Goal: Task Accomplishment & Management: Manage account settings

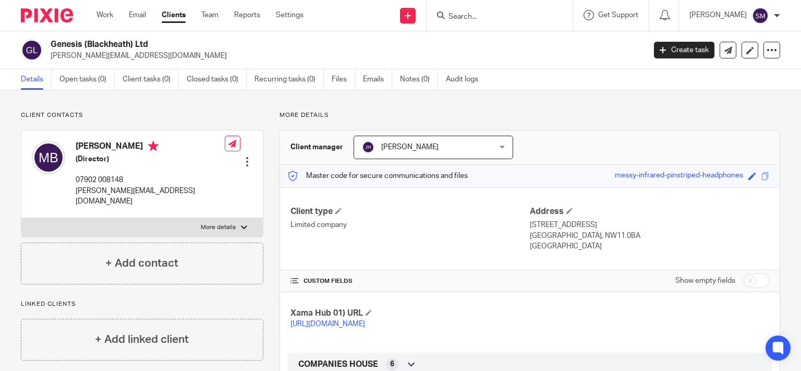
scroll to position [246, 0]
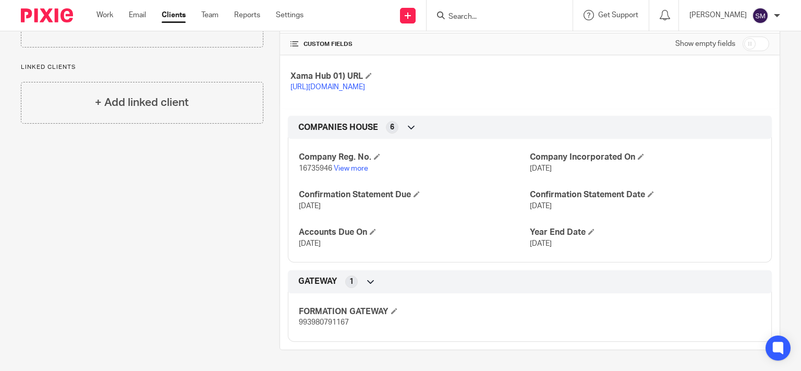
click at [462, 15] on input "Search" at bounding box center [494, 17] width 94 height 9
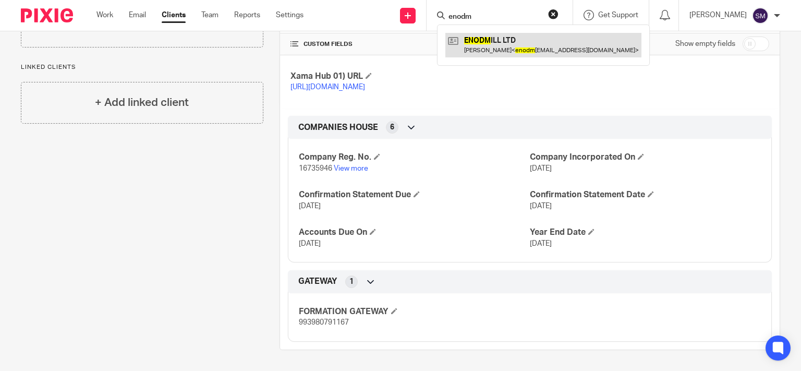
type input "enodm"
click at [473, 40] on link at bounding box center [543, 45] width 196 height 24
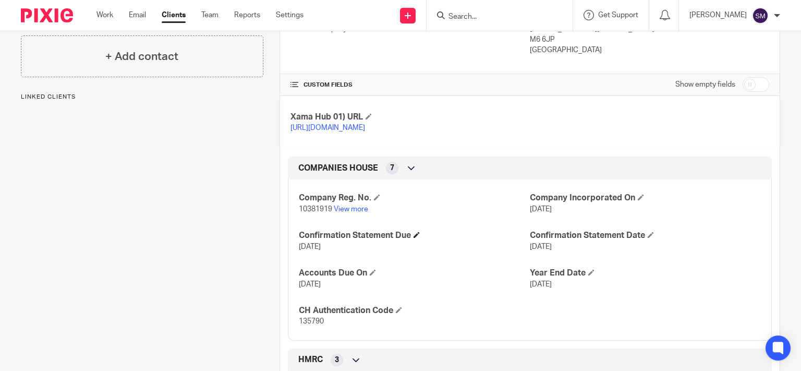
scroll to position [200, 0]
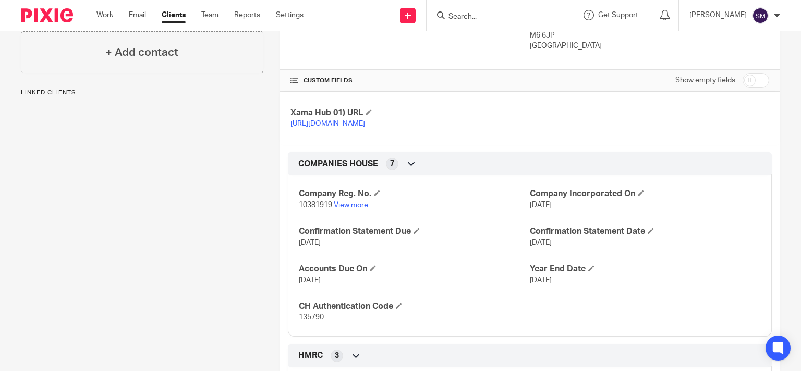
click at [350, 208] on link "View more" at bounding box center [351, 204] width 34 height 7
click at [486, 16] on input "Search" at bounding box center [494, 17] width 94 height 9
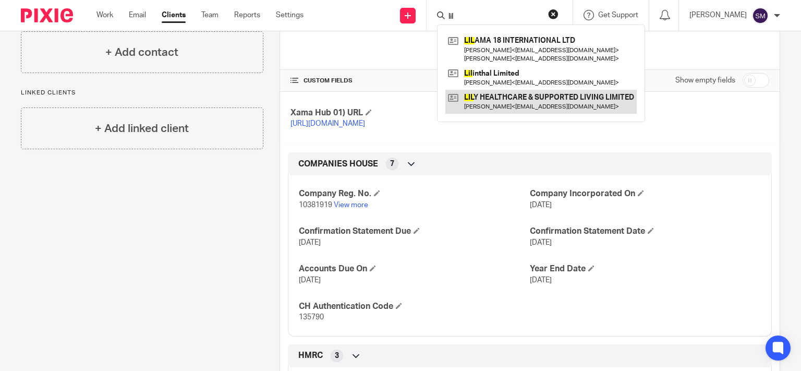
type input "lil"
click at [512, 105] on link at bounding box center [540, 102] width 191 height 24
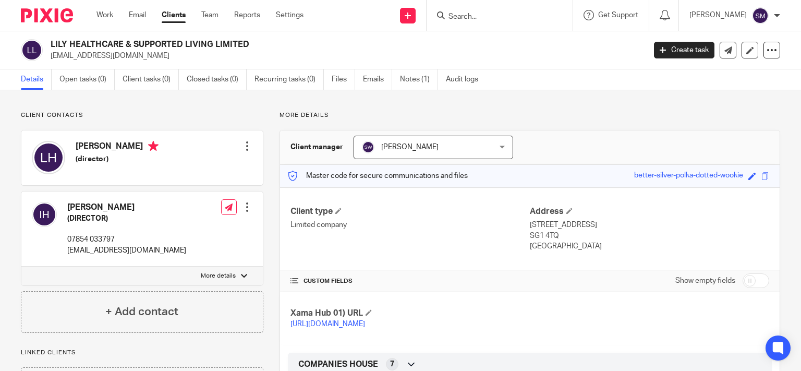
click at [101, 58] on p "ihurune@aol.com" at bounding box center [344, 56] width 587 height 10
click at [488, 15] on input "Search" at bounding box center [494, 17] width 94 height 9
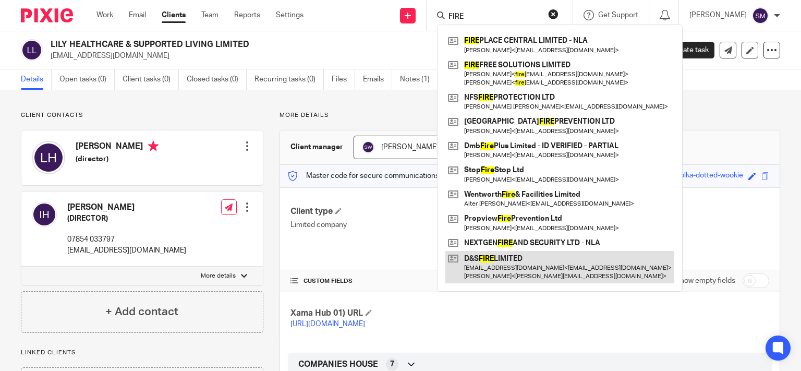
type input "FIRE"
click at [525, 267] on link at bounding box center [559, 267] width 229 height 32
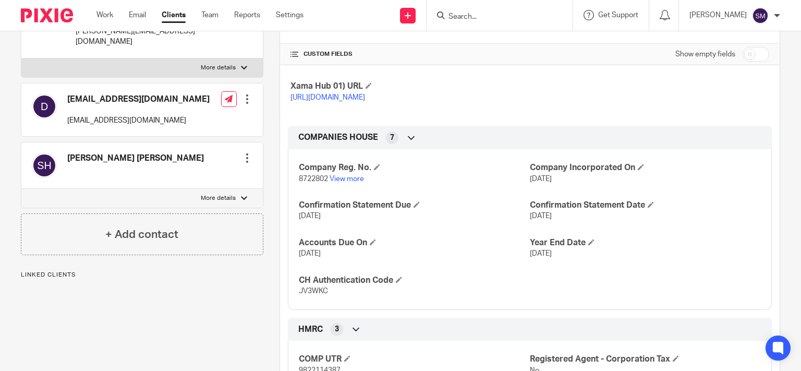
scroll to position [100, 0]
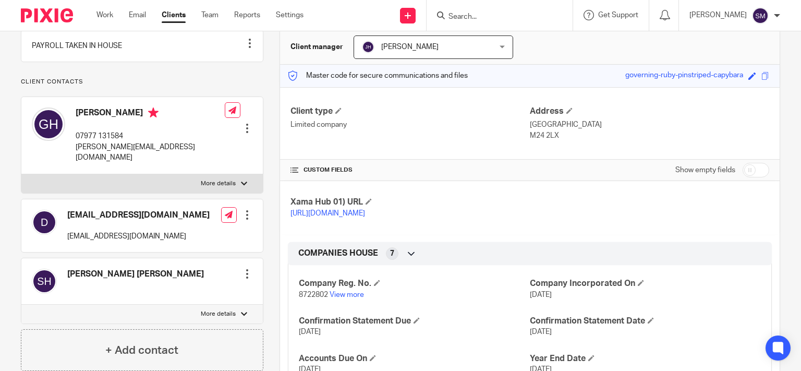
click at [132, 161] on p "[PERSON_NAME][EMAIL_ADDRESS][DOMAIN_NAME]" at bounding box center [150, 152] width 149 height 21
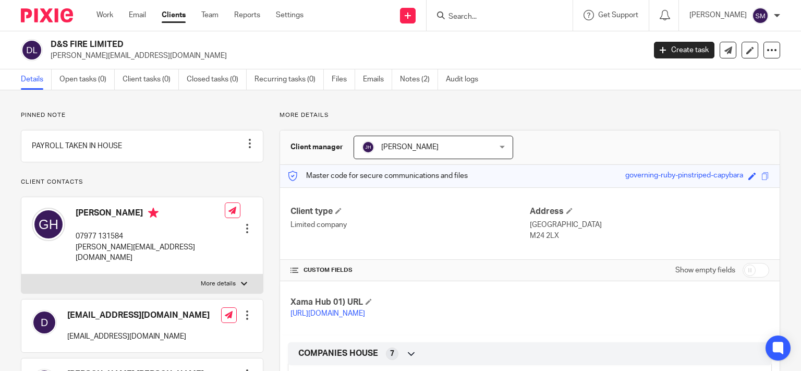
drag, startPoint x: 90, startPoint y: 44, endPoint x: 50, endPoint y: 41, distance: 40.3
click at [51, 42] on h2 "D&S FIRE LIMITED" at bounding box center [286, 44] width 470 height 11
copy h2 "D&S FIRE"
click at [478, 13] on input "Search" at bounding box center [494, 17] width 94 height 9
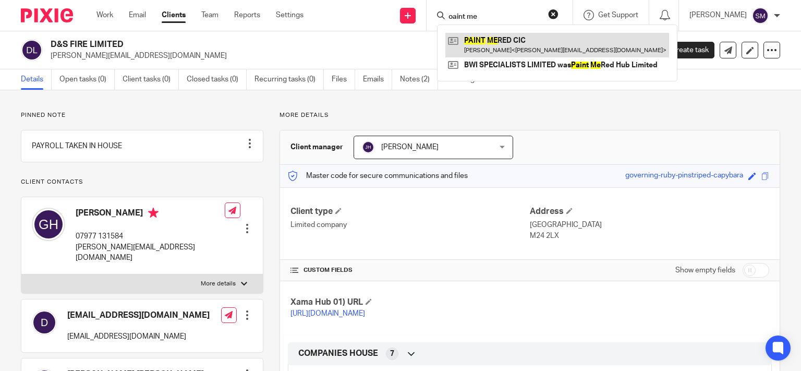
type input "oaint me"
click at [503, 44] on link at bounding box center [557, 45] width 224 height 24
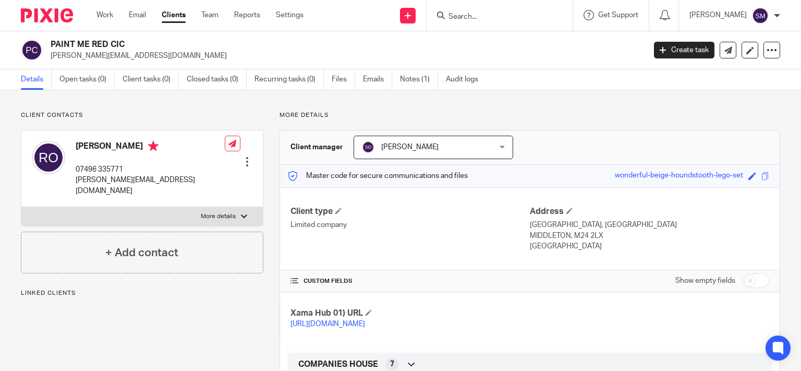
click at [124, 180] on p "victor@paintmered.org" at bounding box center [150, 185] width 149 height 21
click at [116, 53] on p "v.james@paintmered.co.uk" at bounding box center [344, 56] width 587 height 10
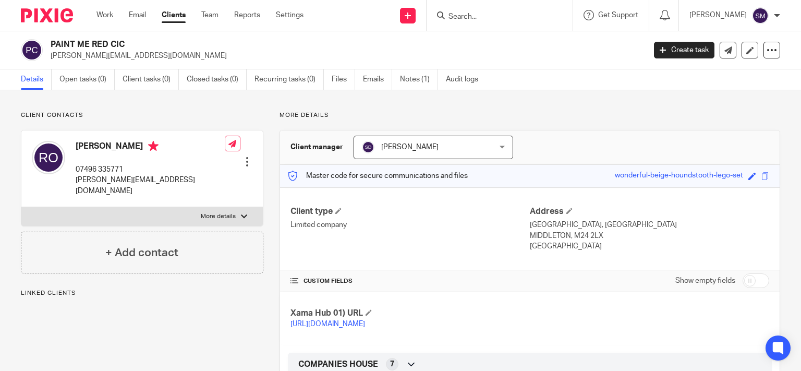
click at [116, 53] on p "v.james@paintmered.co.uk" at bounding box center [344, 56] width 587 height 10
drag, startPoint x: 58, startPoint y: 41, endPoint x: 49, endPoint y: 42, distance: 8.9
click at [51, 42] on h2 "PAINT ME RED CIC" at bounding box center [286, 44] width 470 height 11
click at [456, 13] on input "Search" at bounding box center [494, 17] width 94 height 9
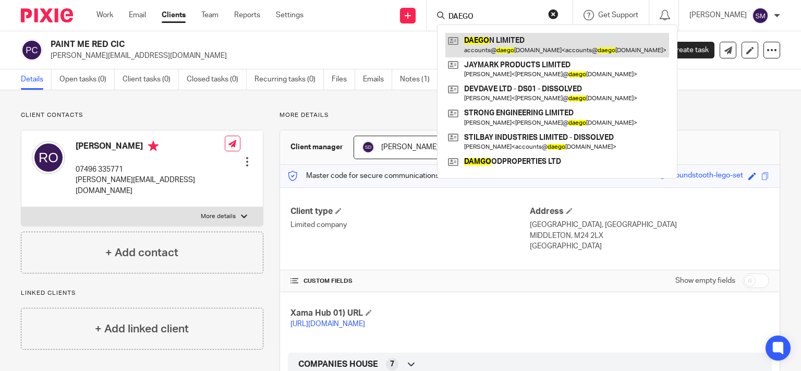
type input "DAEGO"
click at [505, 43] on link at bounding box center [557, 45] width 224 height 24
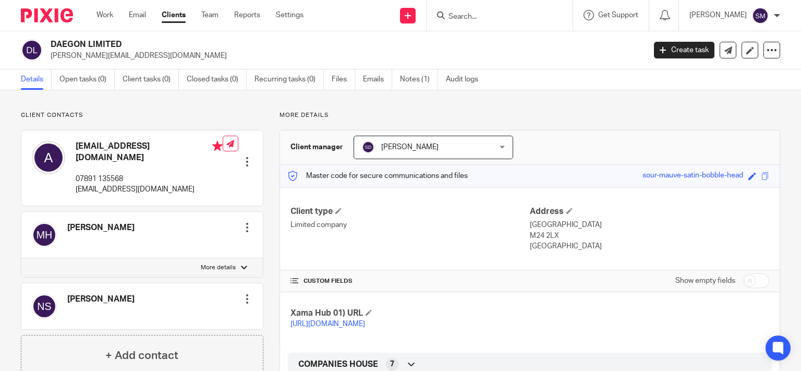
click at [79, 56] on p "[PERSON_NAME][EMAIL_ADDRESS][DOMAIN_NAME]" at bounding box center [344, 56] width 587 height 10
drag, startPoint x: 108, startPoint y: 43, endPoint x: 61, endPoint y: 46, distance: 46.5
click at [51, 43] on h2 "DAEGON LIMITED" at bounding box center [286, 44] width 470 height 11
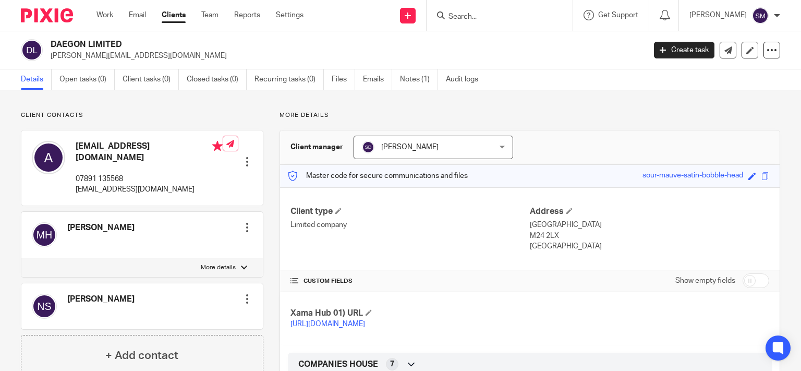
click at [464, 19] on input "Search" at bounding box center [494, 17] width 94 height 9
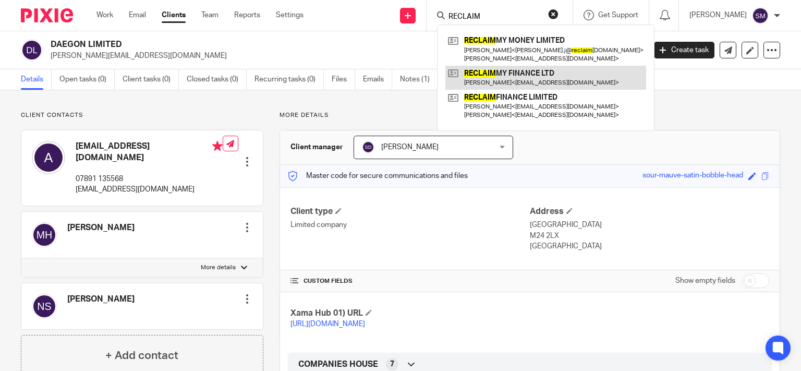
type input "RECLAIM"
click at [486, 76] on link at bounding box center [545, 78] width 201 height 24
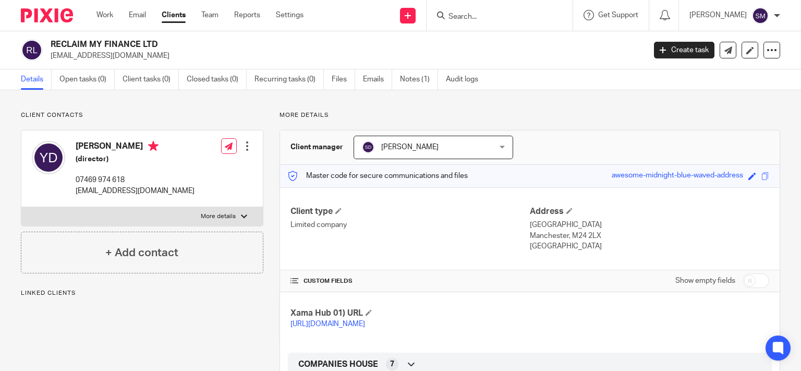
drag, startPoint x: 115, startPoint y: 40, endPoint x: 44, endPoint y: 39, distance: 70.9
click at [51, 39] on h2 "RECLAIM MY FINANCE LTD" at bounding box center [286, 44] width 470 height 11
click at [61, 43] on h2 "RECLAIM MY FINANCE LTD" at bounding box center [286, 44] width 470 height 11
drag, startPoint x: 105, startPoint y: 38, endPoint x: 117, endPoint y: 36, distance: 12.1
click at [107, 38] on div "RECLAIM MY FINANCE LTD iandadash11@gmail.com Create task Update from Companies …" at bounding box center [400, 50] width 801 height 38
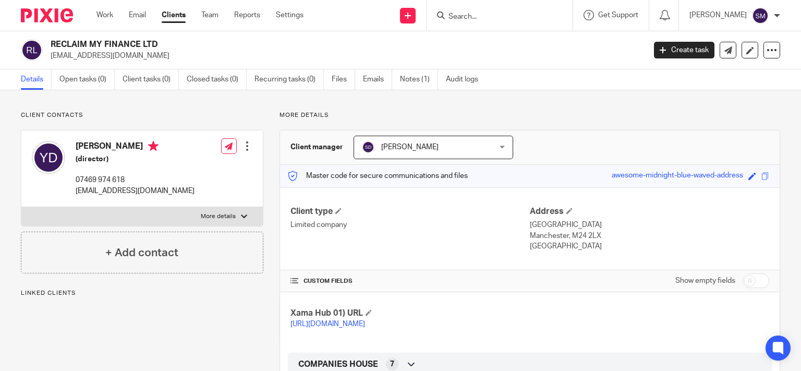
drag, startPoint x: 139, startPoint y: 43, endPoint x: 62, endPoint y: 41, distance: 77.2
click at [51, 39] on h2 "RECLAIM MY FINANCE LTD" at bounding box center [286, 44] width 470 height 11
copy div "RECLAIM MY FINANCE"
click at [473, 18] on input "Search" at bounding box center [494, 17] width 94 height 9
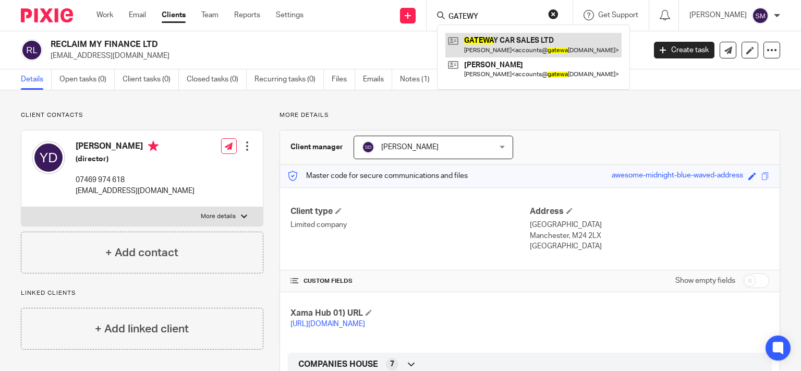
type input "GATEWY"
click at [467, 45] on link at bounding box center [533, 45] width 176 height 24
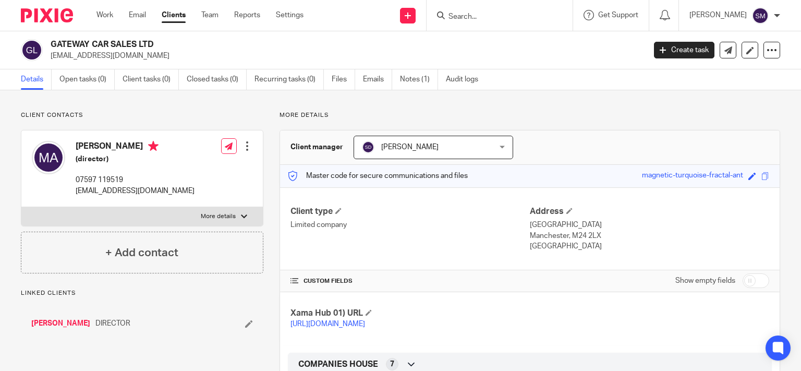
scroll to position [200, 0]
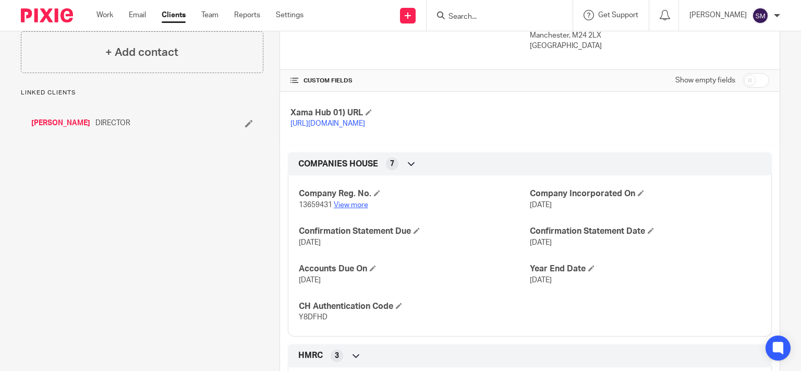
click at [358, 208] on link "View more" at bounding box center [351, 204] width 34 height 7
click at [470, 13] on input "Search" at bounding box center [494, 17] width 94 height 9
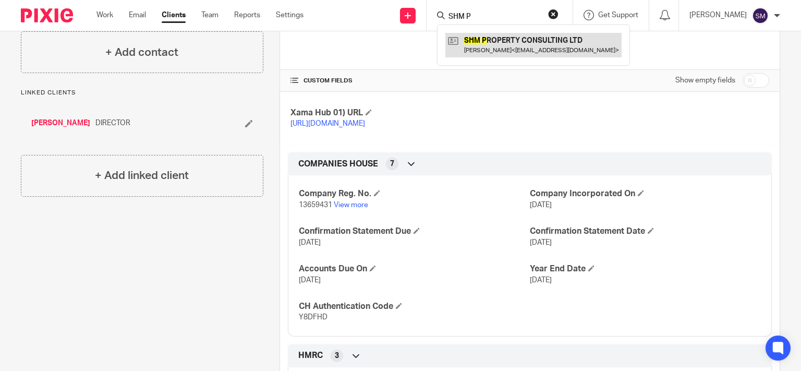
type input "SHM P"
click at [523, 47] on link at bounding box center [533, 45] width 176 height 24
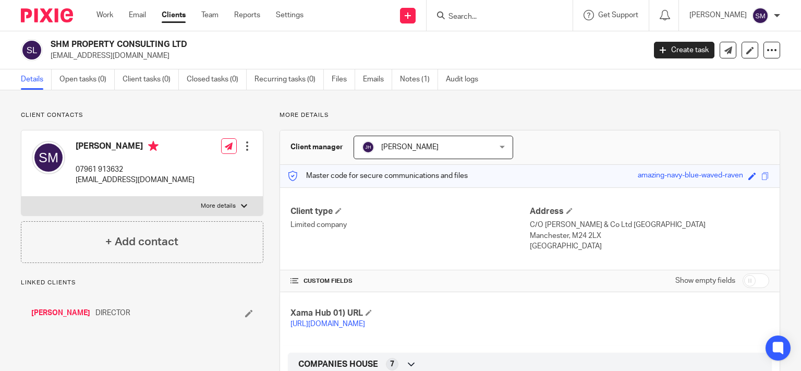
click at [138, 179] on p "[EMAIL_ADDRESS][DOMAIN_NAME]" at bounding box center [135, 180] width 119 height 10
click at [474, 17] on input "Search" at bounding box center [494, 17] width 94 height 9
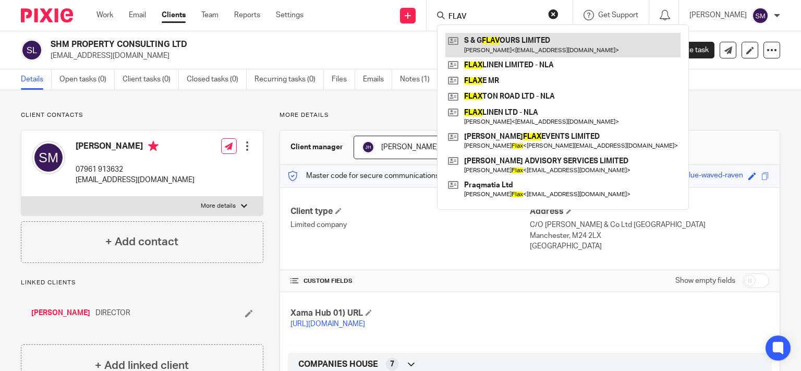
type input "FLAV"
click at [515, 46] on link at bounding box center [562, 45] width 235 height 24
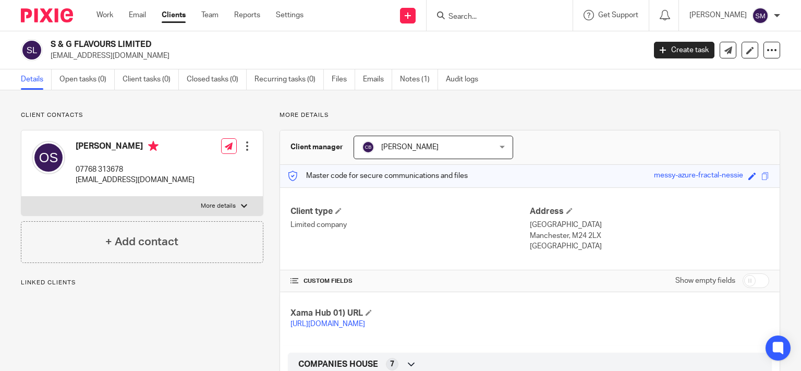
drag, startPoint x: 119, startPoint y: 42, endPoint x: 88, endPoint y: 45, distance: 30.9
click at [51, 39] on h2 "S & G FLAVOURS LIMITED" at bounding box center [286, 44] width 470 height 11
copy div "S & G FLAVOURS"
click at [474, 13] on input "Search" at bounding box center [494, 17] width 94 height 9
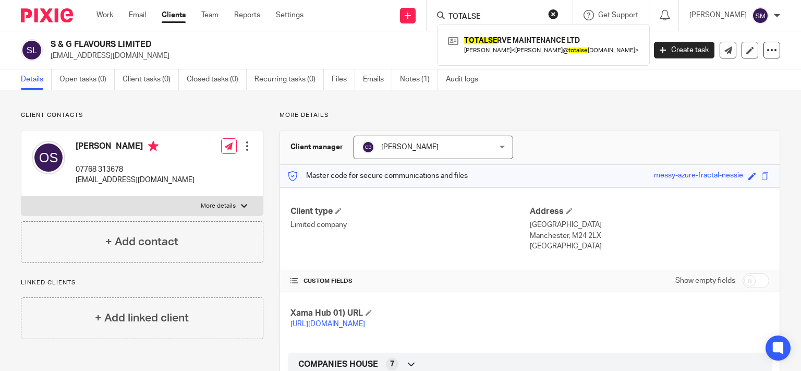
type input "TOTALSE"
click at [509, 32] on div "TOTALSE RVE MAINTENANCE LTD EMMANUEL FANIBI < emmanuel@ totalse rvemaintenance.…" at bounding box center [543, 44] width 213 height 41
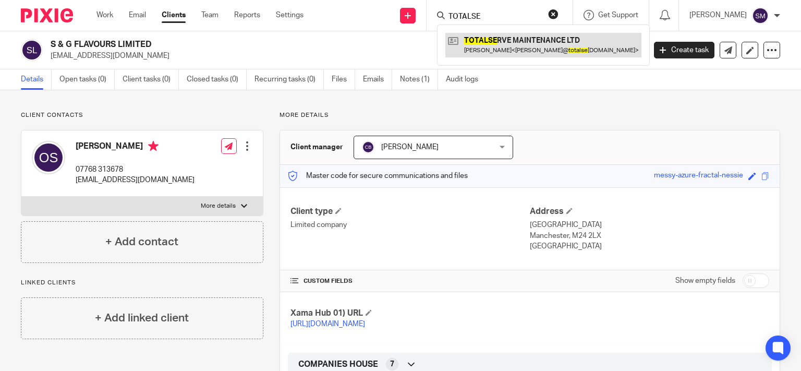
click at [507, 43] on link at bounding box center [543, 45] width 196 height 24
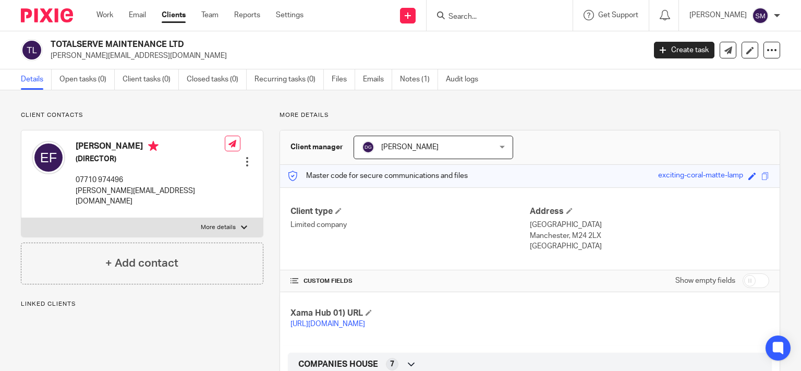
click at [162, 54] on p "[PERSON_NAME][EMAIL_ADDRESS][DOMAIN_NAME]" at bounding box center [344, 56] width 587 height 10
drag, startPoint x: 166, startPoint y: 45, endPoint x: 104, endPoint y: 51, distance: 62.3
click at [51, 43] on h2 "TOTALSERVE MAINTENANCE LTD" at bounding box center [286, 44] width 470 height 11
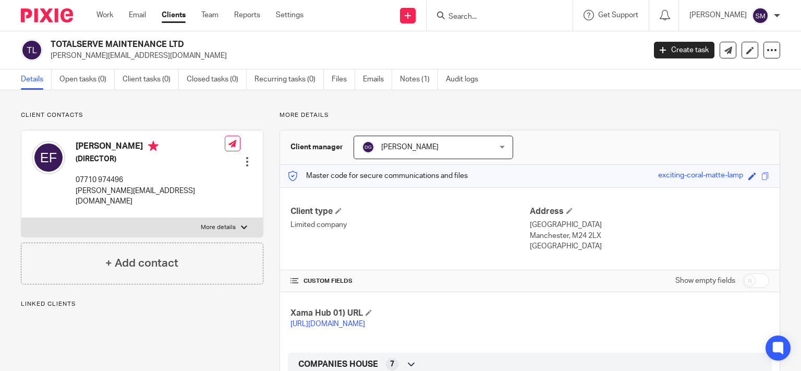
copy h2 "TOTALSERVE MAINTENANCE"
click at [478, 9] on form at bounding box center [502, 15] width 111 height 13
click at [477, 16] on input "Search" at bounding box center [494, 17] width 94 height 9
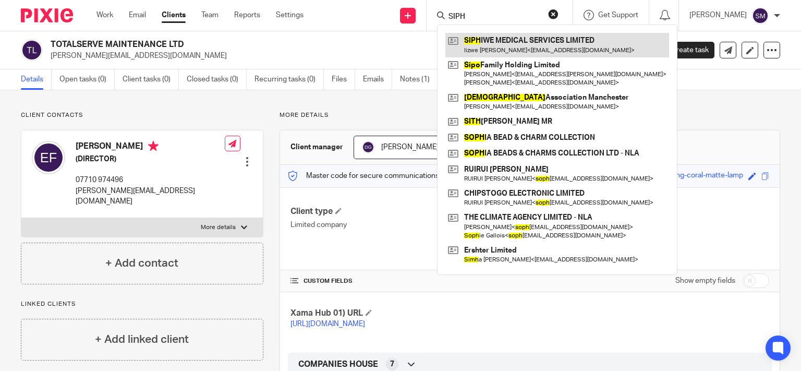
type input "SIPH"
click at [484, 53] on link at bounding box center [557, 45] width 224 height 24
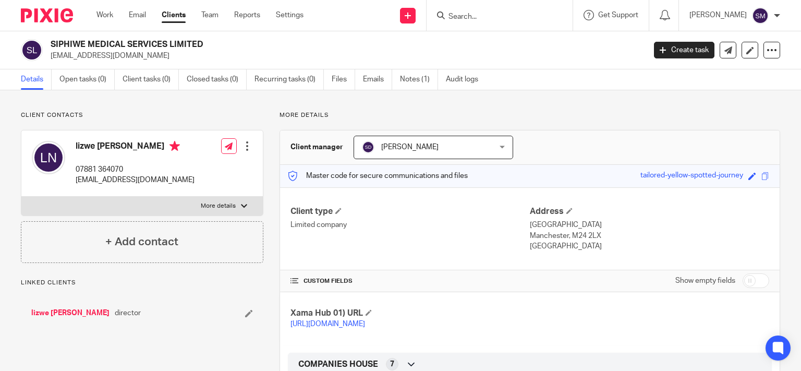
click at [92, 54] on p "[EMAIL_ADDRESS][DOMAIN_NAME]" at bounding box center [344, 56] width 587 height 10
drag, startPoint x: 122, startPoint y: 45, endPoint x: 120, endPoint y: 34, distance: 10.6
click at [51, 39] on h2 "SIPHIWE MEDICAL SERVICES LIMITED" at bounding box center [286, 44] width 470 height 11
click at [130, 41] on h2 "SIPHIWE MEDICAL SERVICES LIMITED" at bounding box center [286, 44] width 470 height 11
drag, startPoint x: 125, startPoint y: 43, endPoint x: 46, endPoint y: 43, distance: 78.7
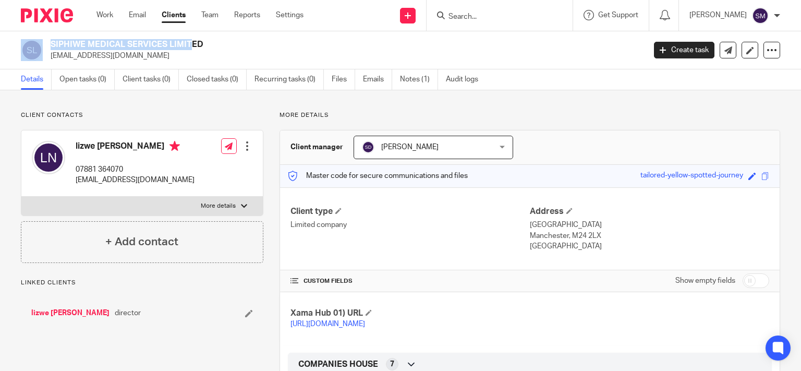
click at [51, 43] on h2 "SIPHIWE MEDICAL SERVICES LIMITED" at bounding box center [286, 44] width 470 height 11
copy div "SIPHIWE MEDICAL"
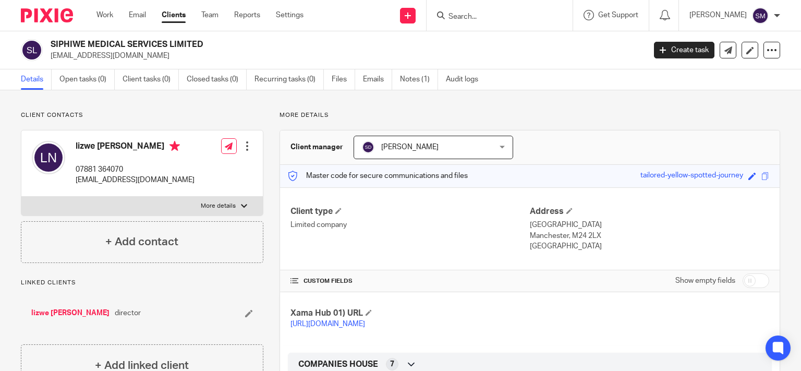
click at [474, 15] on input "Search" at bounding box center [494, 17] width 94 height 9
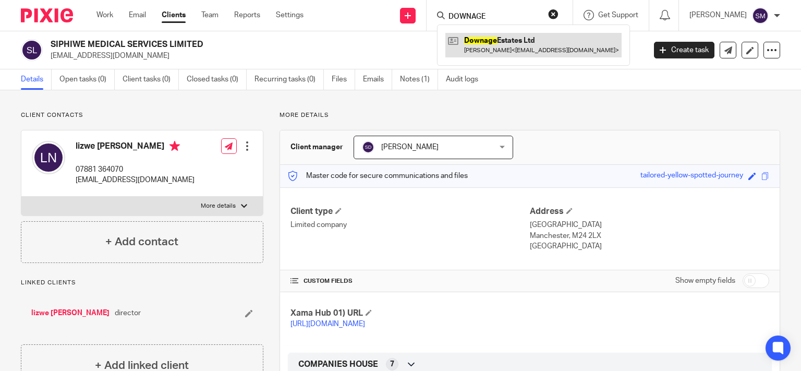
type input "DOWNAGE"
click at [491, 43] on link at bounding box center [533, 45] width 176 height 24
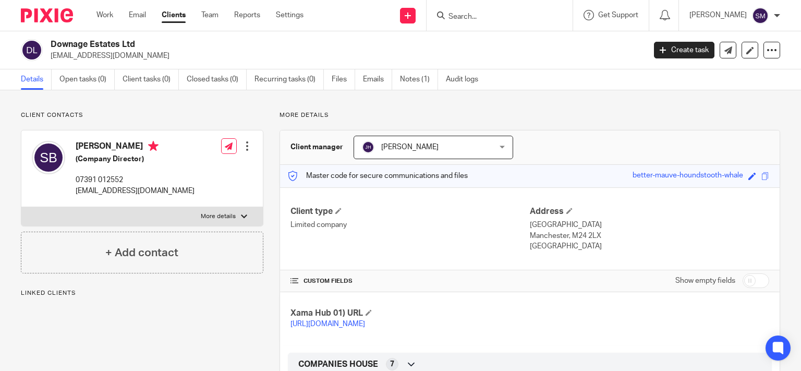
click at [107, 56] on p "info@mbtechdesign.com" at bounding box center [344, 56] width 587 height 10
drag, startPoint x: 120, startPoint y: 45, endPoint x: 46, endPoint y: 45, distance: 74.0
click at [51, 46] on h2 "Downage Estates Ltd" at bounding box center [286, 44] width 470 height 11
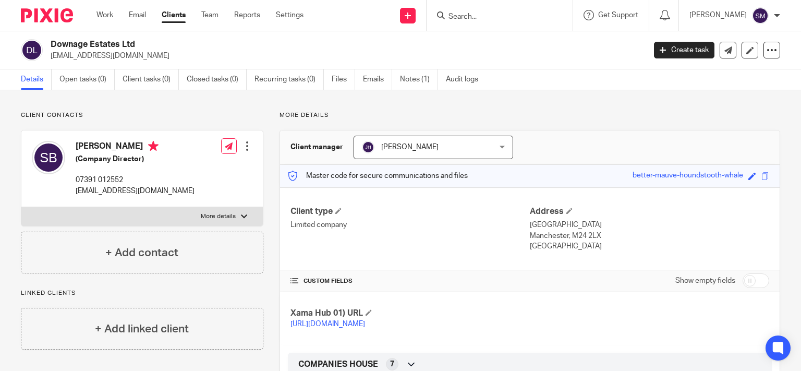
click at [460, 14] on input "Search" at bounding box center [494, 17] width 94 height 9
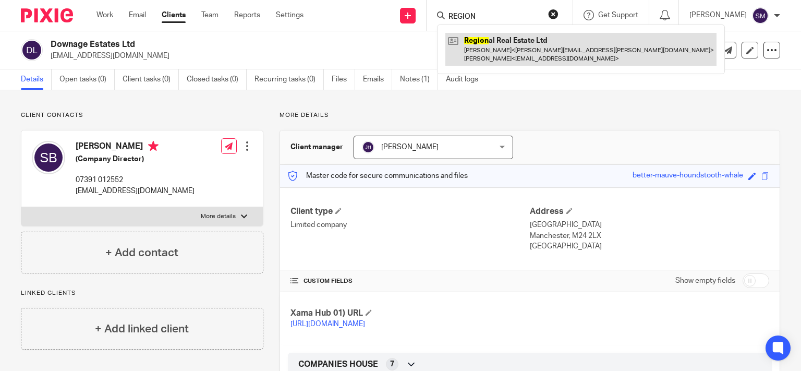
type input "REGION"
click at [492, 51] on link at bounding box center [580, 49] width 271 height 32
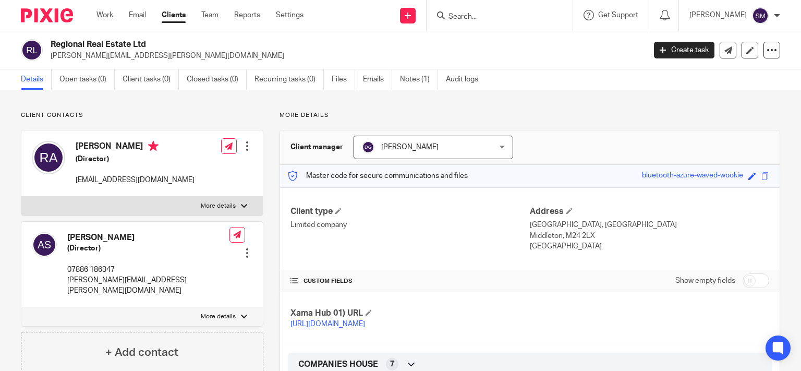
click at [51, 40] on h2 "Regional Real Estate Ltd" at bounding box center [286, 44] width 470 height 11
click at [454, 9] on form at bounding box center [502, 15] width 111 height 13
click at [454, 15] on input "Search" at bounding box center [494, 17] width 94 height 9
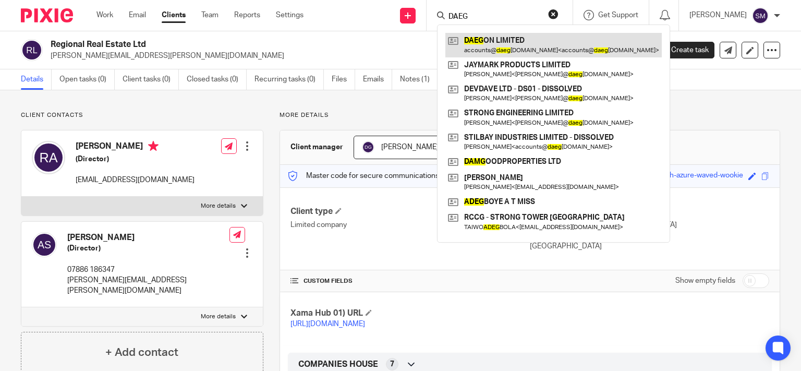
type input "DAEG"
click at [497, 46] on link at bounding box center [553, 45] width 216 height 24
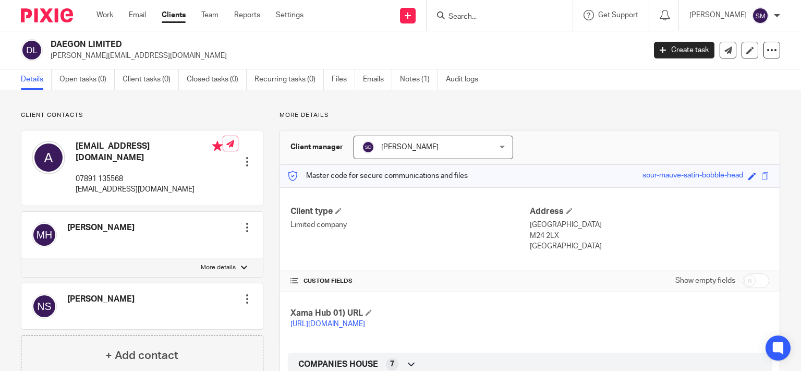
click at [114, 184] on p "[EMAIL_ADDRESS][DOMAIN_NAME]" at bounding box center [149, 189] width 147 height 10
click at [479, 14] on input "Search" at bounding box center [494, 17] width 94 height 9
type input "BREAKDOW"
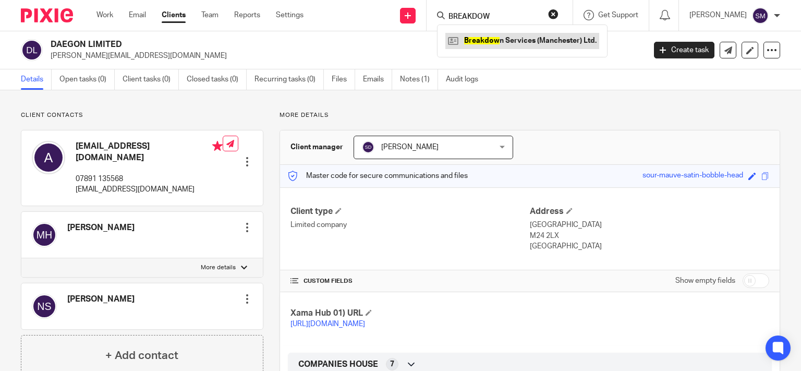
click at [505, 38] on link at bounding box center [522, 41] width 154 height 16
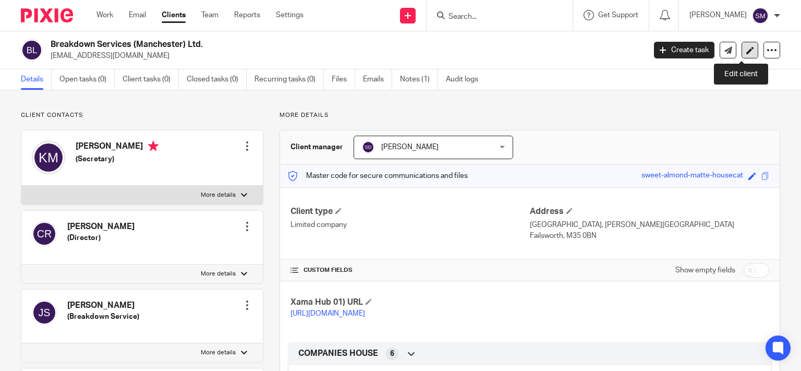
click at [746, 47] on icon at bounding box center [750, 50] width 8 height 8
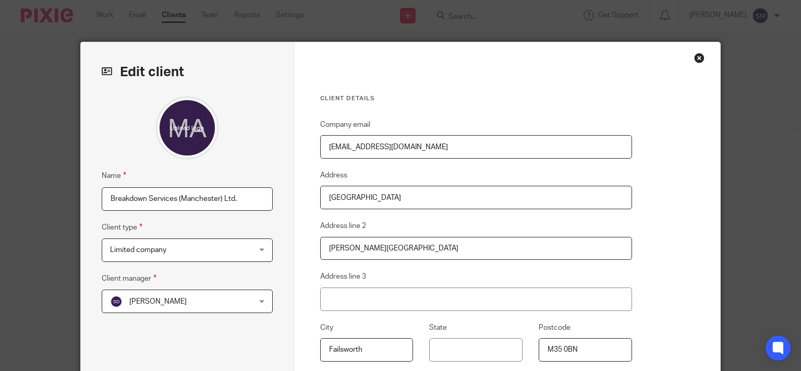
click at [182, 253] on span "Limited company" at bounding box center [175, 250] width 130 height 22
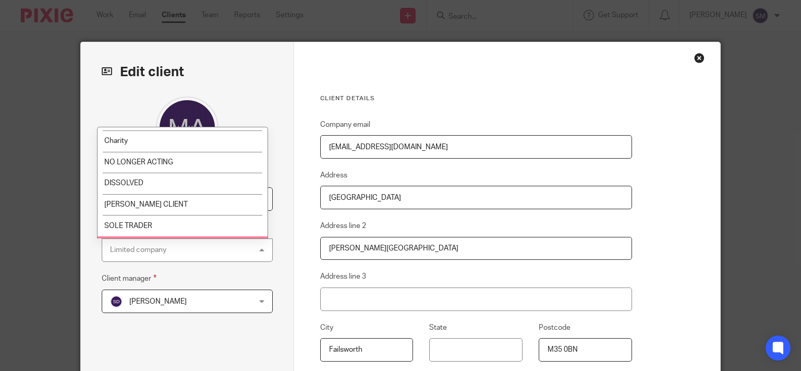
scroll to position [67, 0]
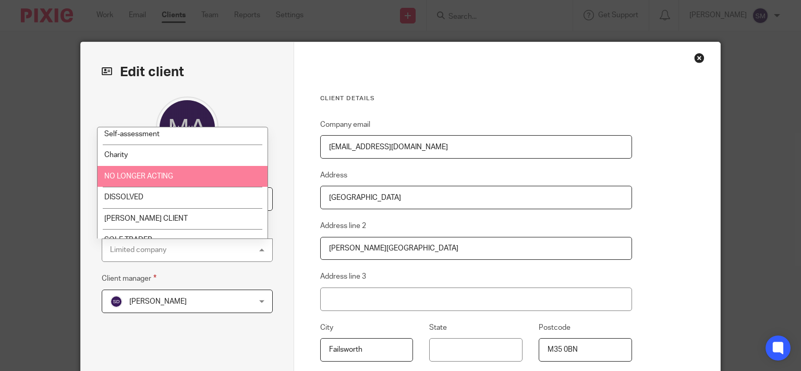
click at [175, 173] on li "NO LONGER ACTING" at bounding box center [182, 176] width 170 height 21
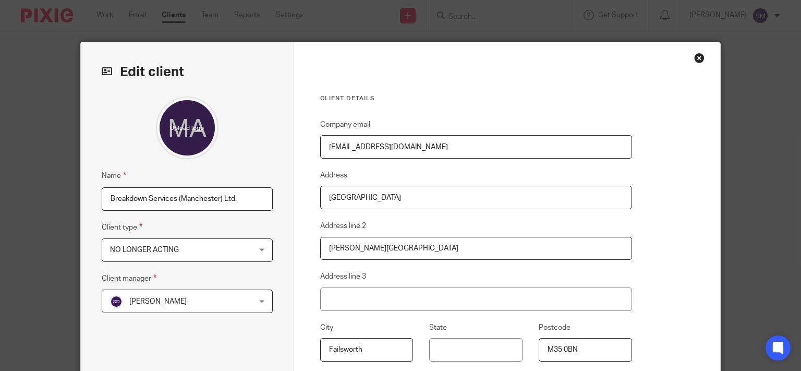
click at [244, 197] on input "Breakdown Services (Manchester) Ltd." at bounding box center [187, 198] width 171 height 23
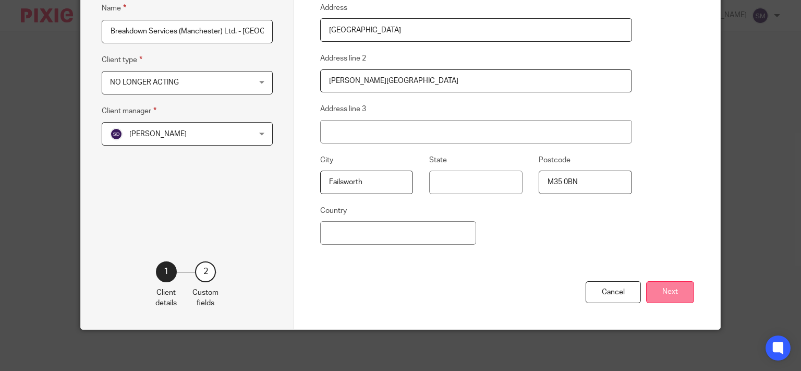
type input "Breakdown Services (Manchester) Ltd. - [GEOGRAPHIC_DATA]"
click at [660, 291] on button "Next" at bounding box center [670, 292] width 48 height 22
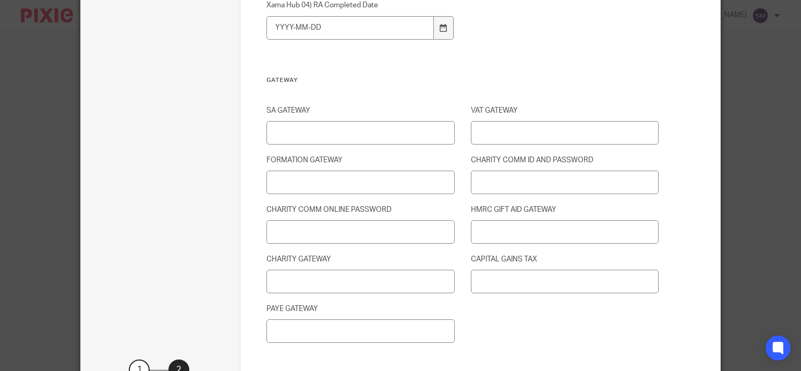
scroll to position [1467, 0]
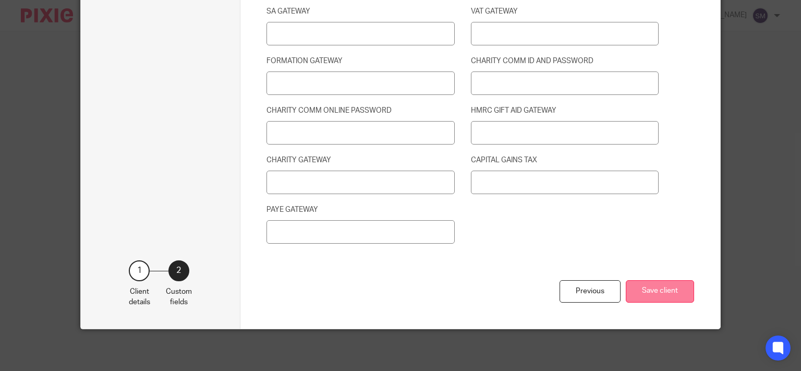
click at [657, 289] on button "Save client" at bounding box center [659, 291] width 68 height 22
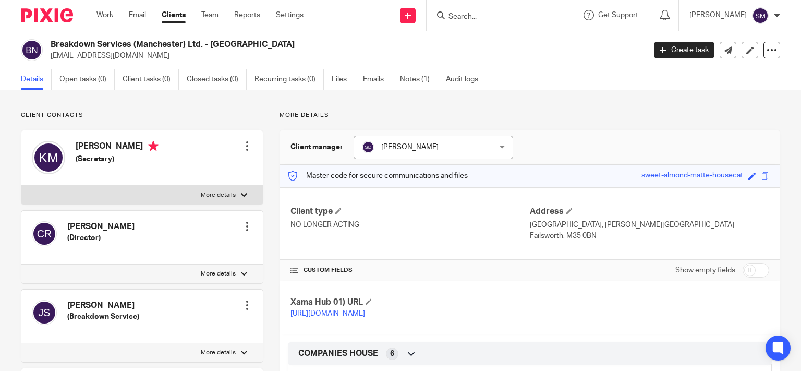
click at [466, 14] on input "Search" at bounding box center [494, 17] width 94 height 9
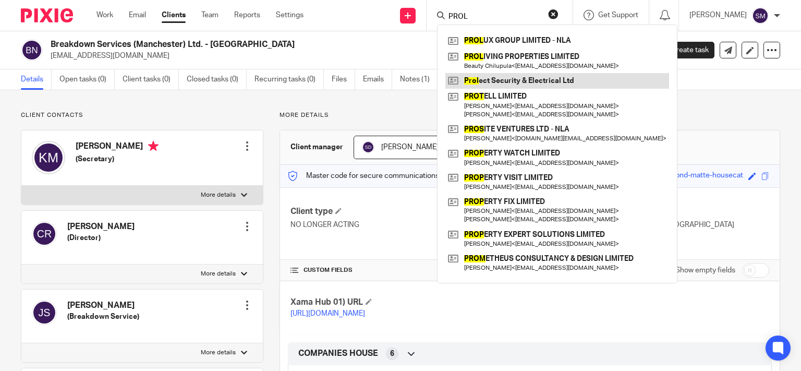
type input "PROL"
click at [519, 84] on link at bounding box center [557, 81] width 224 height 16
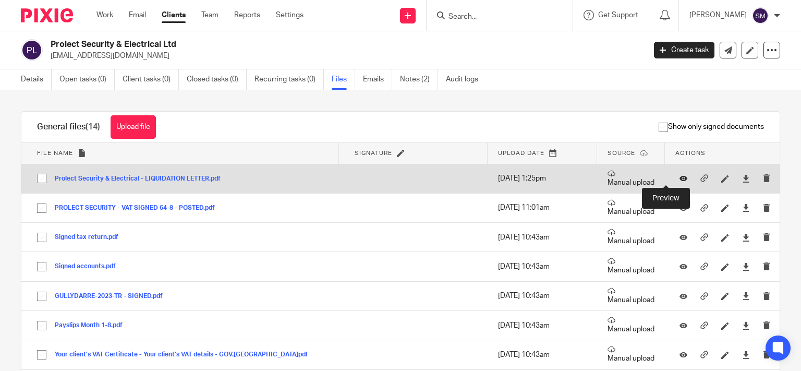
click at [679, 176] on icon at bounding box center [683, 179] width 8 height 8
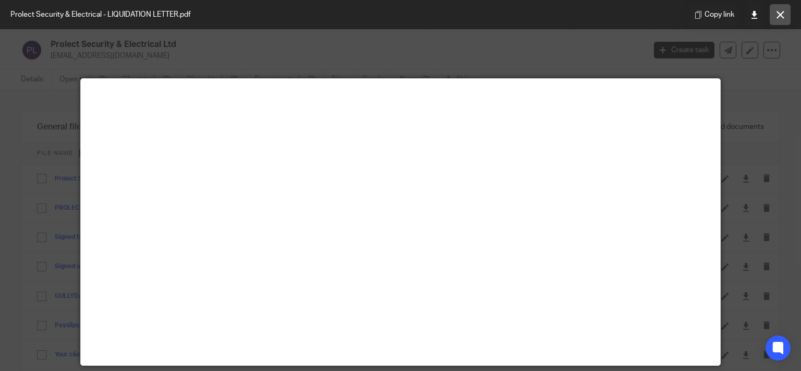
click at [781, 17] on icon at bounding box center [780, 15] width 8 height 8
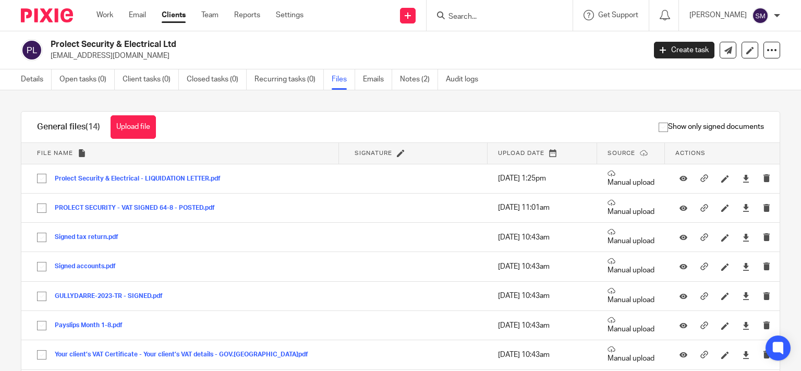
click at [482, 18] on input "Search" at bounding box center [494, 17] width 94 height 9
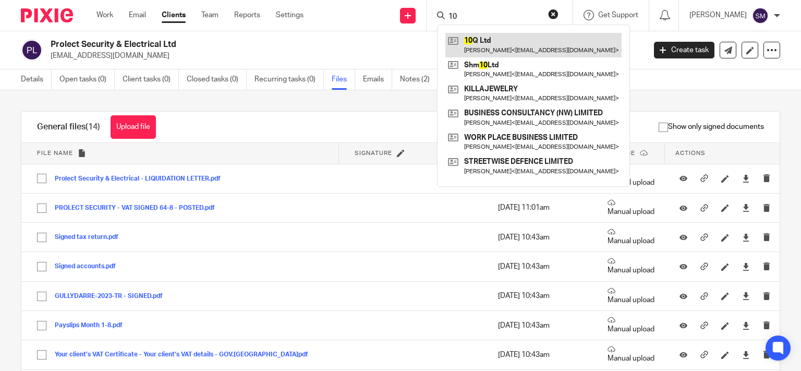
type input "10"
click at [464, 43] on link at bounding box center [533, 45] width 176 height 24
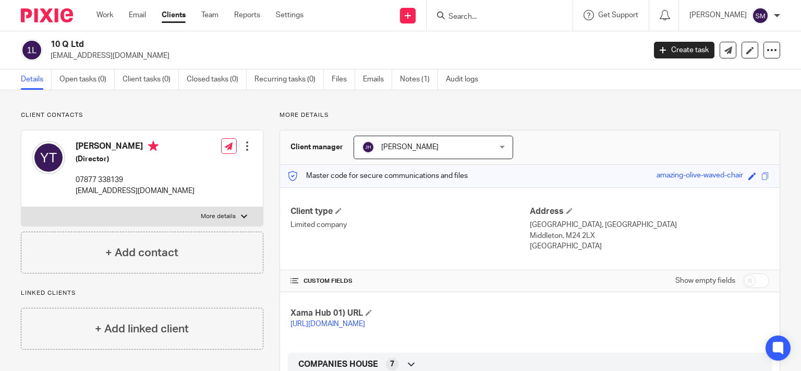
click at [754, 284] on input "checkbox" at bounding box center [755, 280] width 27 height 15
checkbox input "true"
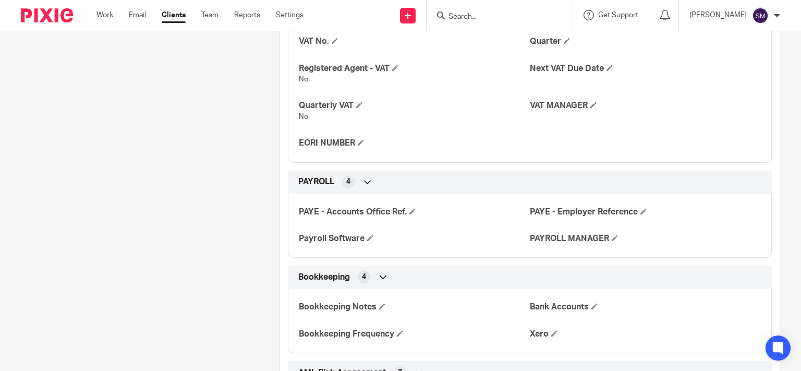
scroll to position [750, 0]
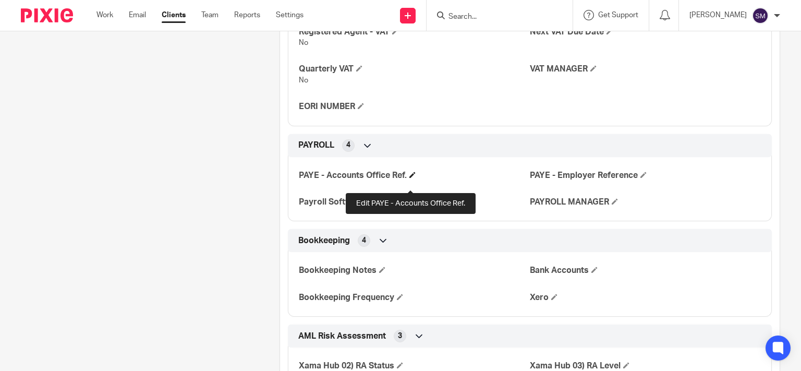
click at [411, 178] on span at bounding box center [412, 174] width 6 height 6
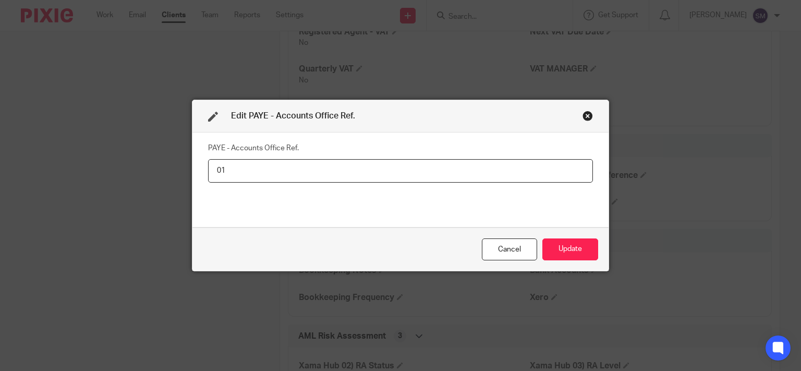
type input "0"
type input "120PV03612488"
click at [545, 251] on button "Update" at bounding box center [570, 249] width 56 height 22
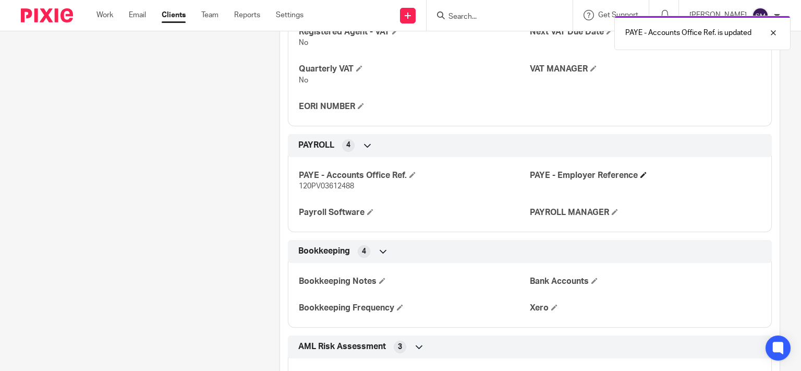
click at [634, 181] on h4 "PAYE - Employer Reference" at bounding box center [645, 175] width 231 height 11
click at [640, 178] on span at bounding box center [643, 174] width 6 height 6
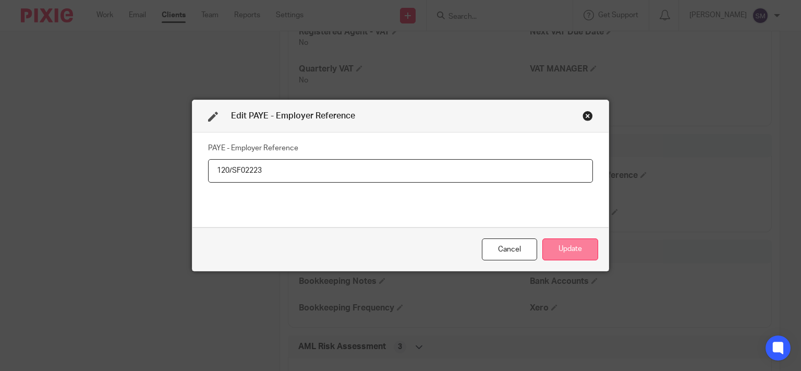
type input "120/SF02223"
click at [557, 243] on button "Update" at bounding box center [570, 249] width 56 height 22
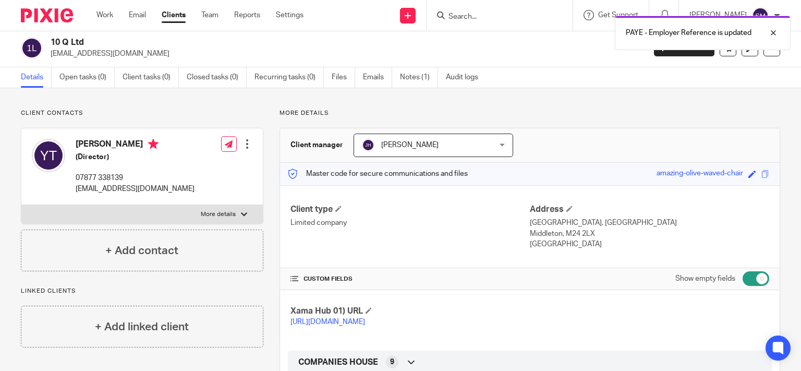
scroll to position [0, 0]
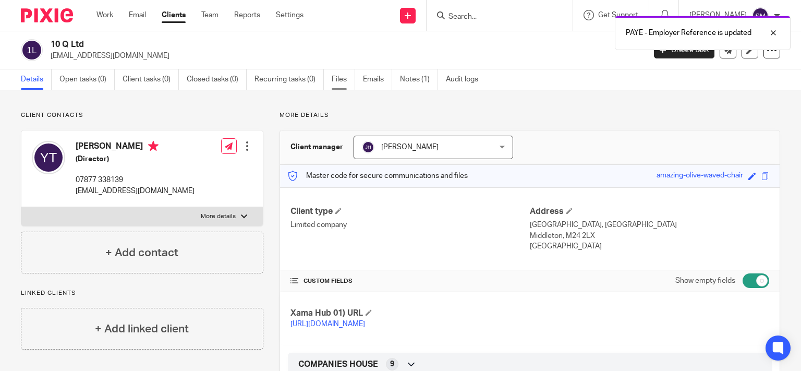
click at [339, 74] on link "Files" at bounding box center [342, 79] width 23 height 20
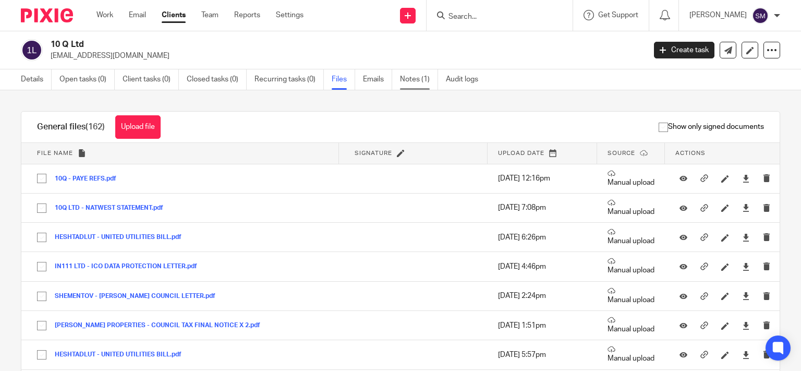
click at [413, 81] on link "Notes (1)" at bounding box center [419, 79] width 38 height 20
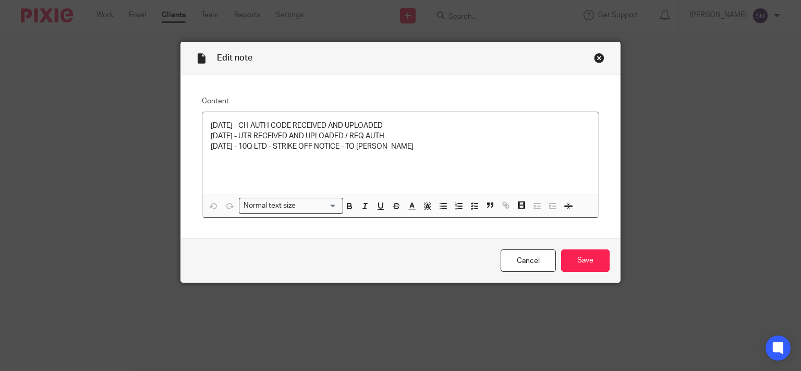
click at [465, 151] on p "[DATE] - 10Q LTD - STRIKE OFF NOTICE - TO [PERSON_NAME]" at bounding box center [401, 146] width 380 height 10
click at [581, 260] on input "Save" at bounding box center [585, 260] width 48 height 22
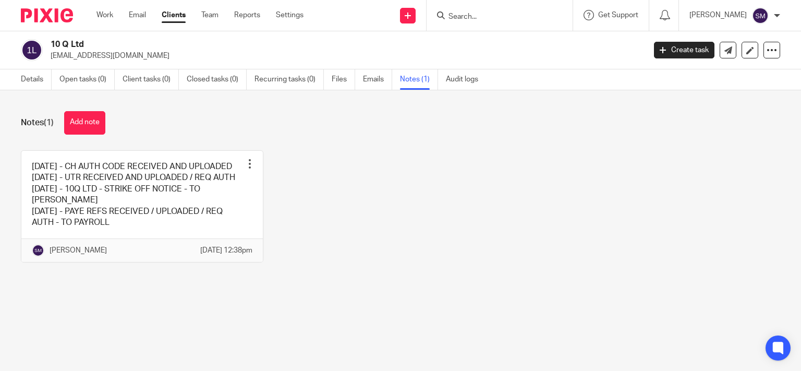
click at [479, 18] on input "Search" at bounding box center [494, 17] width 94 height 9
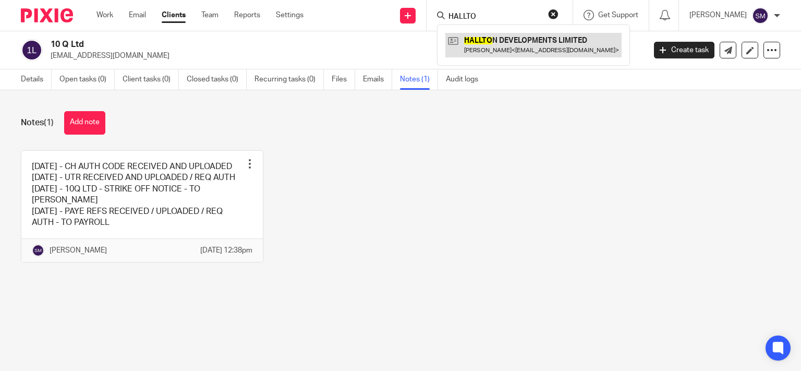
type input "HALLTO"
click at [543, 46] on link at bounding box center [533, 45] width 176 height 24
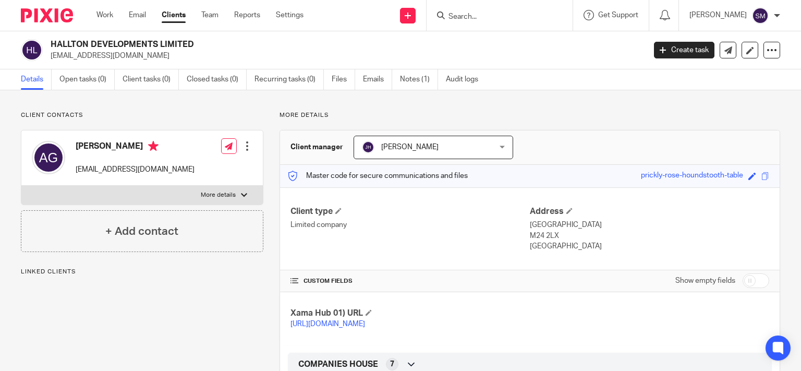
click at [102, 58] on p "mzg613@gmail.com" at bounding box center [344, 56] width 587 height 10
click at [102, 58] on p "[EMAIL_ADDRESS][DOMAIN_NAME]" at bounding box center [344, 56] width 587 height 10
click at [115, 64] on div "HALLTON DEVELOPMENTS LIMITED mzg613@gmail.com Create task Update from Companies…" at bounding box center [400, 50] width 801 height 38
drag, startPoint x: 158, startPoint y: 44, endPoint x: 239, endPoint y: 74, distance: 85.6
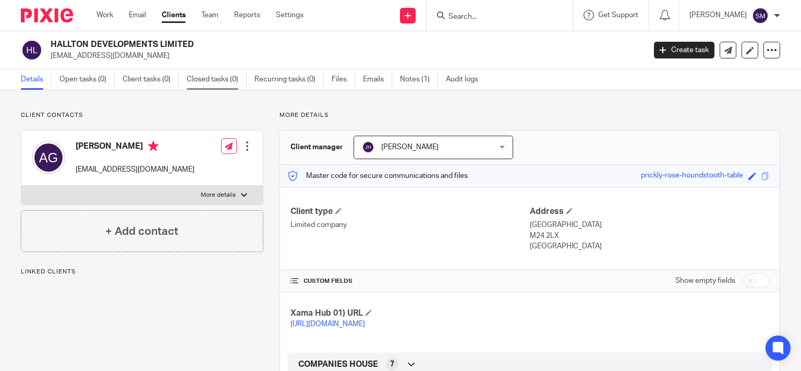
click at [56, 43] on h2 "HALLTON DEVELOPMENTS LIMITED" at bounding box center [286, 44] width 470 height 11
click at [337, 80] on link "Files" at bounding box center [342, 79] width 23 height 20
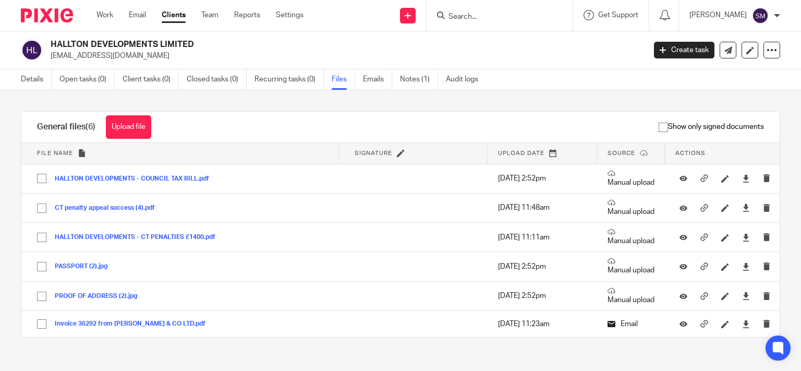
click at [149, 126] on button "Upload file" at bounding box center [128, 126] width 45 height 23
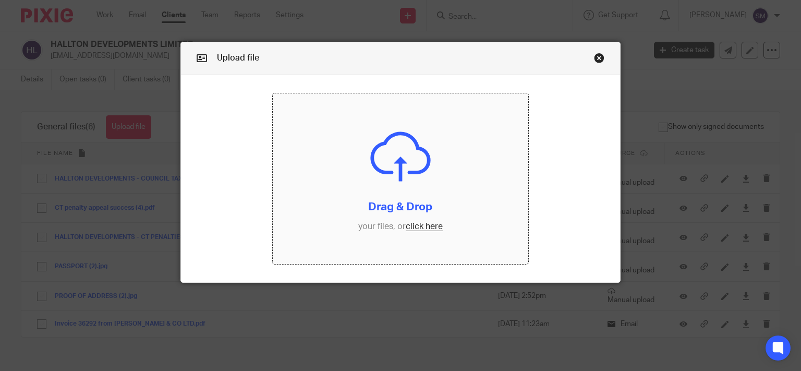
click at [383, 200] on input "file" at bounding box center [400, 178] width 255 height 170
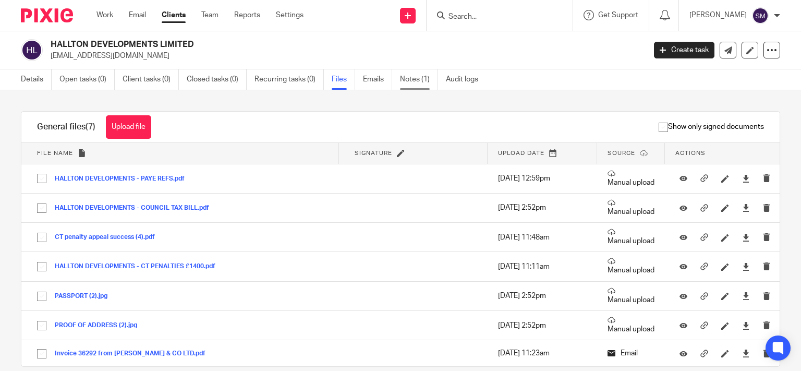
click at [408, 80] on link "Notes (1)" at bounding box center [419, 79] width 38 height 20
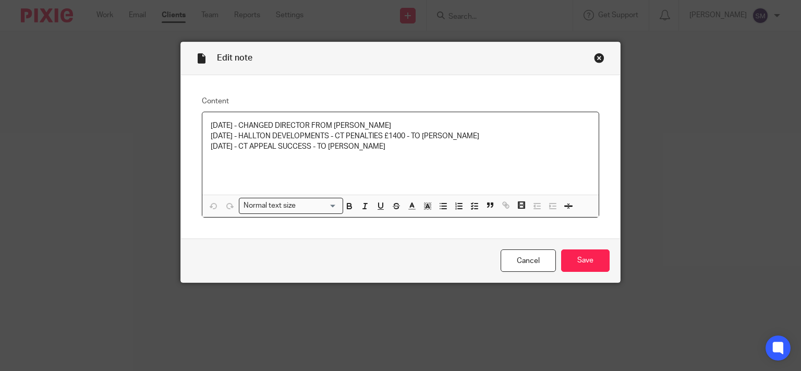
click at [368, 151] on p "31/01/25 - CT APPEAL SUCCESS - TO JOEL" at bounding box center [401, 146] width 380 height 10
click at [583, 256] on input "Save" at bounding box center [585, 260] width 48 height 22
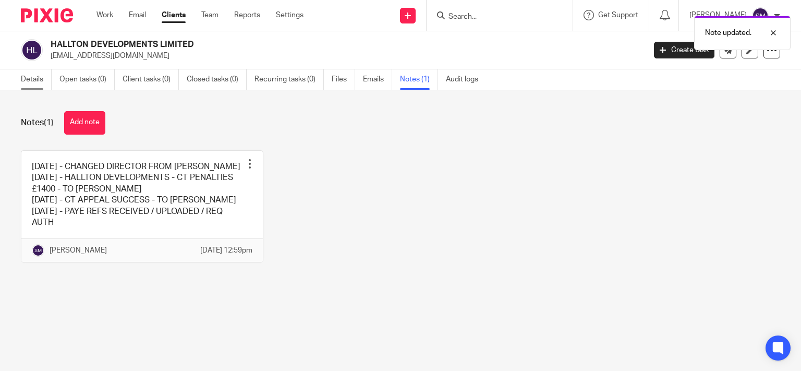
click at [31, 78] on link "Details" at bounding box center [36, 79] width 31 height 20
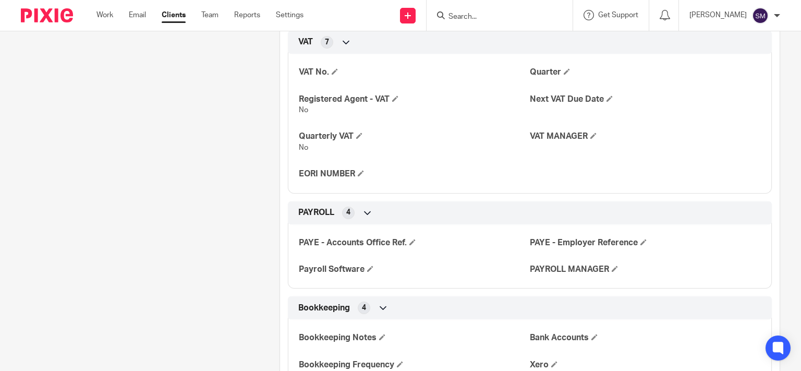
scroll to position [750, 0]
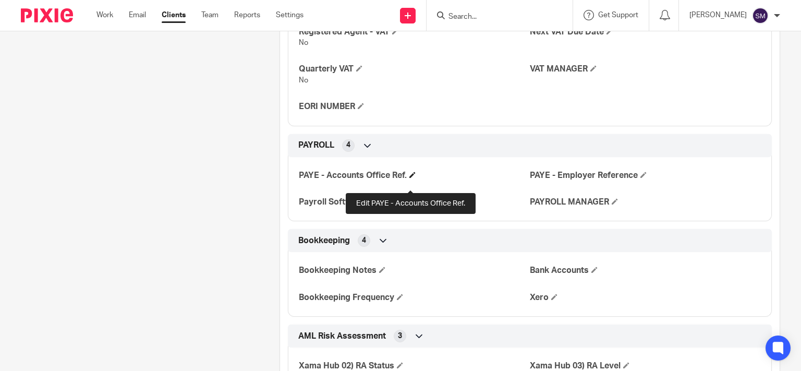
click at [409, 178] on span at bounding box center [412, 174] width 6 height 6
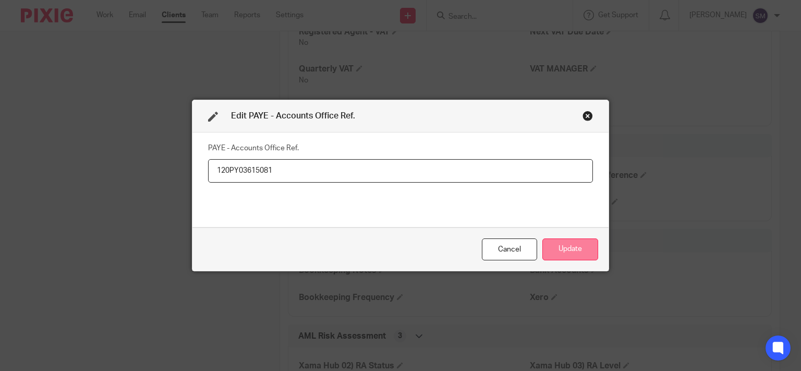
type input "120PY03615081"
click at [545, 251] on button "Update" at bounding box center [570, 249] width 56 height 22
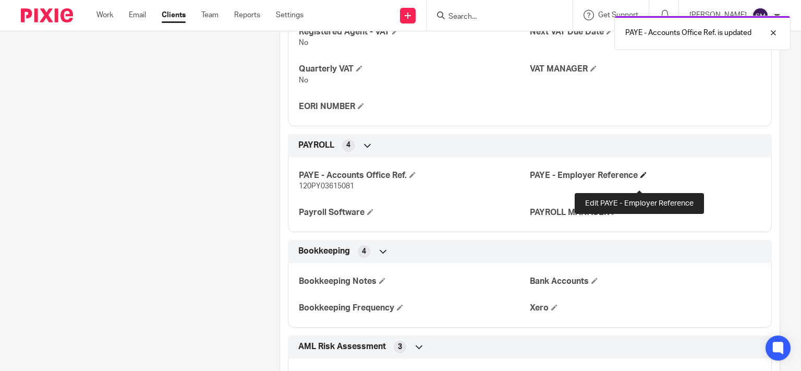
click at [640, 178] on span at bounding box center [643, 174] width 6 height 6
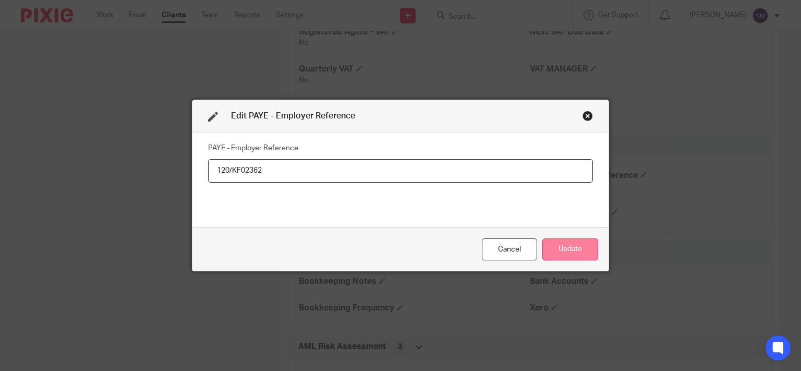
type input "120/KF02362"
click at [559, 250] on button "Update" at bounding box center [570, 249] width 56 height 22
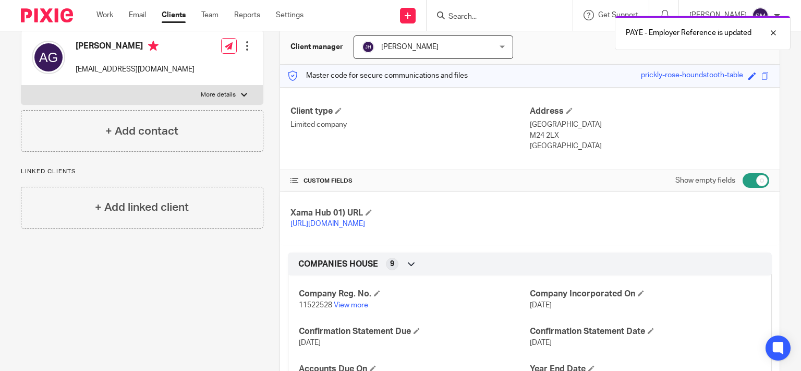
scroll to position [0, 0]
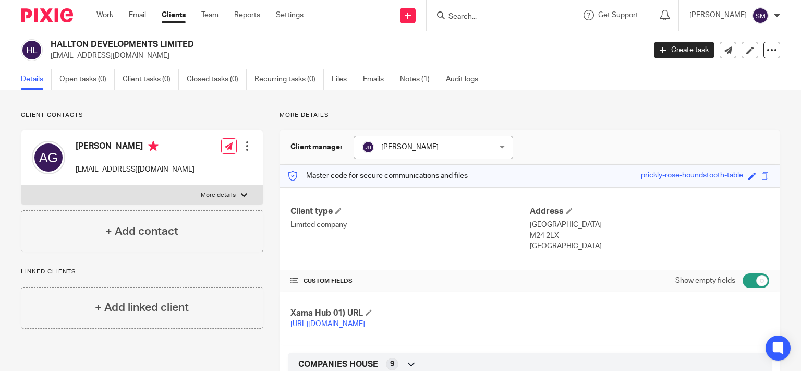
click at [475, 16] on input "Search" at bounding box center [494, 17] width 94 height 9
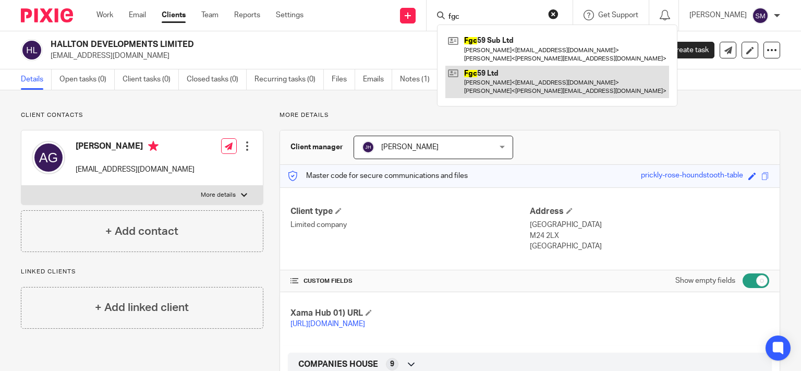
type input "fgc"
click at [489, 78] on link at bounding box center [557, 82] width 224 height 32
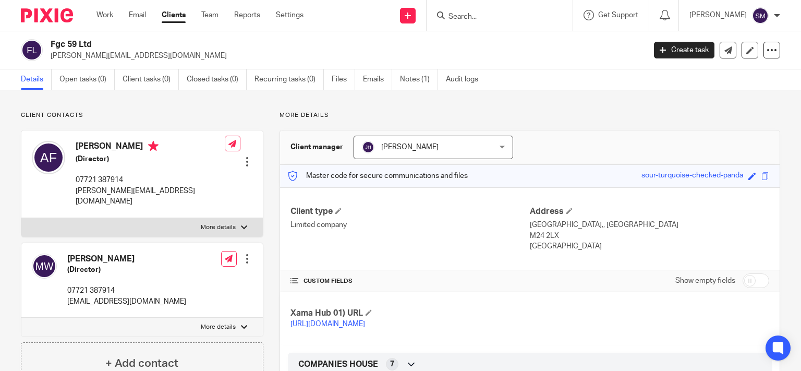
click at [114, 55] on p "[PERSON_NAME][EMAIL_ADDRESS][DOMAIN_NAME]" at bounding box center [344, 56] width 587 height 10
click at [472, 11] on form at bounding box center [502, 15] width 111 height 13
click at [464, 16] on input "Search" at bounding box center [494, 17] width 94 height 9
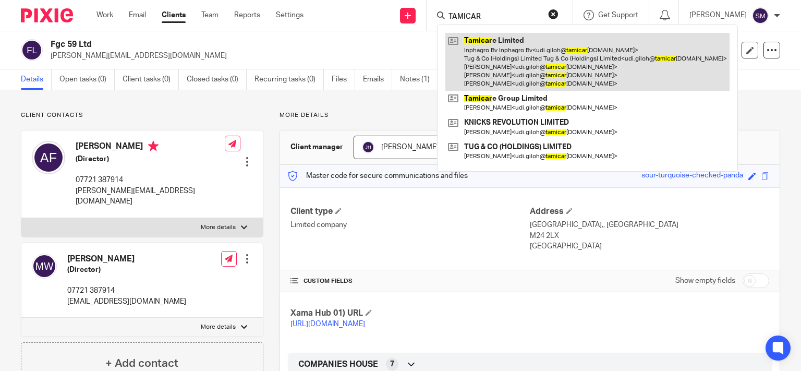
type input "TAMICAR"
click at [494, 62] on link at bounding box center [587, 62] width 284 height 58
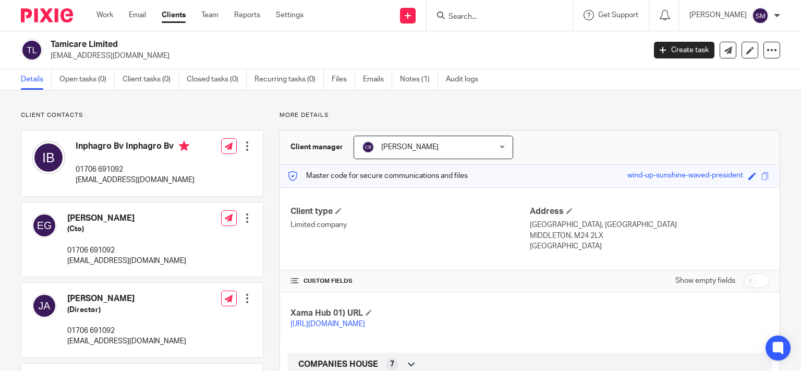
click at [101, 53] on p "udi.giloh@tamicare.com" at bounding box center [344, 56] width 587 height 10
click at [474, 20] on input "Search" at bounding box center [494, 17] width 94 height 9
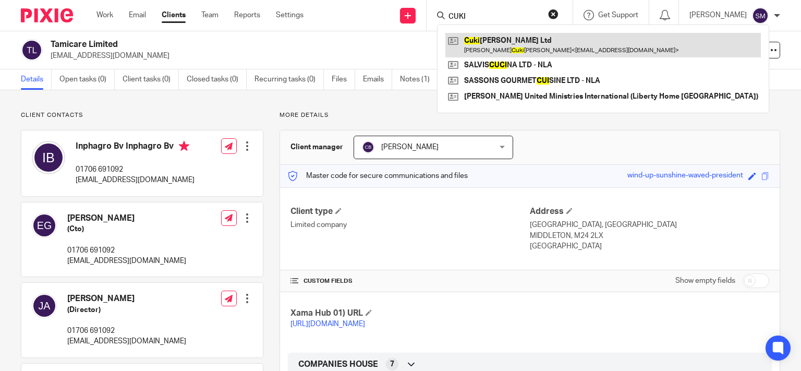
type input "CUKI"
click at [526, 40] on link at bounding box center [602, 45] width 315 height 24
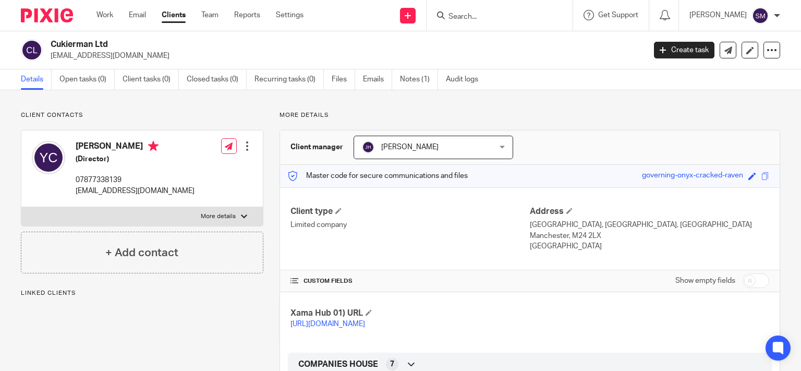
drag, startPoint x: 113, startPoint y: 44, endPoint x: 63, endPoint y: 41, distance: 50.2
click at [51, 42] on h2 "Cukierman Ltd" at bounding box center [286, 44] width 470 height 11
copy div "Cukierman Ltd"
click at [471, 14] on input "Search" at bounding box center [494, 17] width 94 height 9
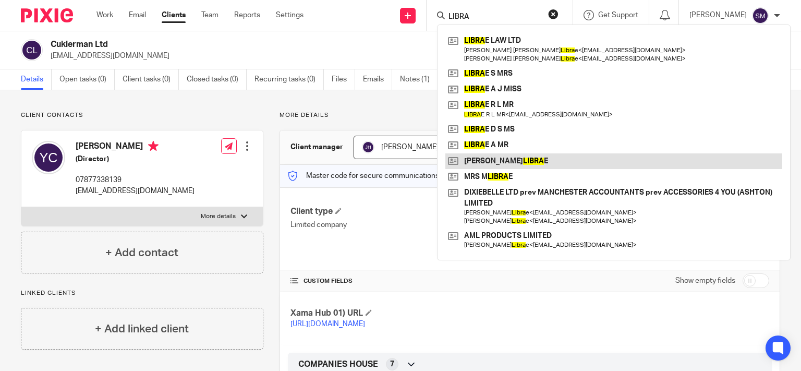
type input "LIBRA"
click at [488, 162] on link at bounding box center [613, 161] width 337 height 16
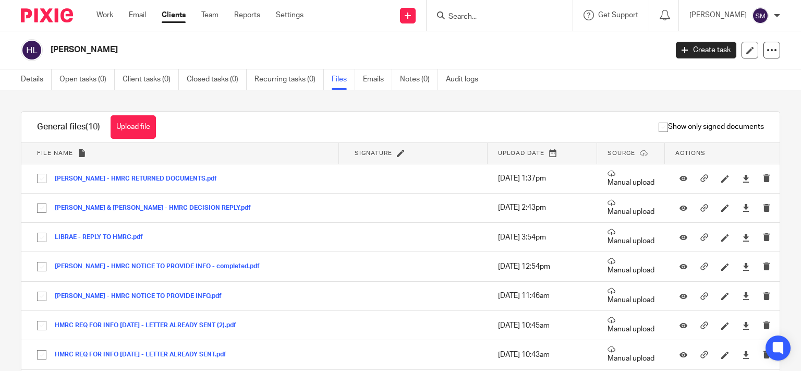
click at [143, 131] on button "Upload file" at bounding box center [132, 126] width 45 height 23
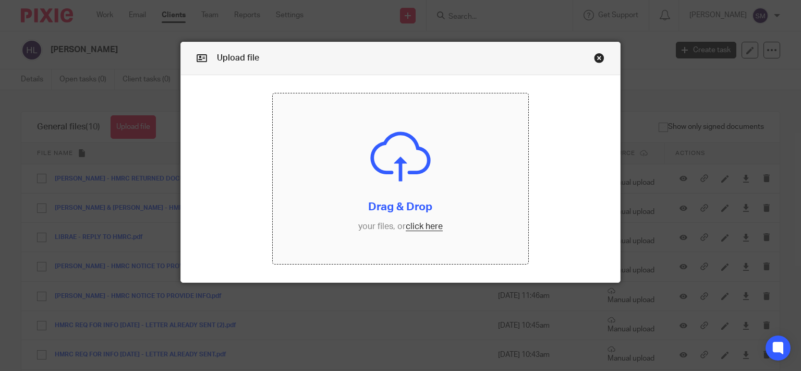
click at [358, 220] on input "file" at bounding box center [400, 178] width 255 height 170
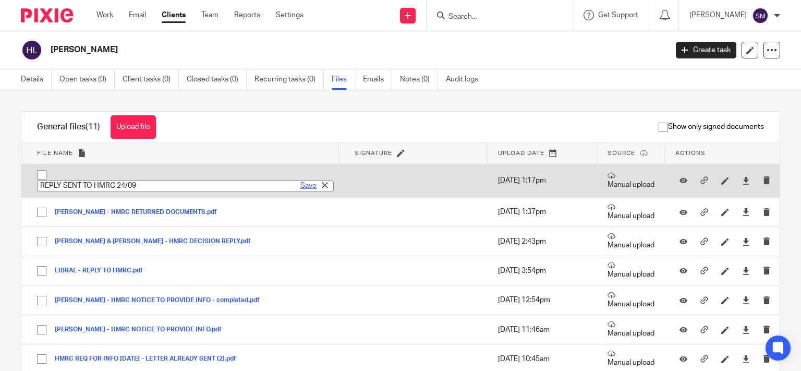
type input "REPLY SENT TO HMRC 24/09"
click at [300, 185] on link "Save" at bounding box center [308, 185] width 16 height 10
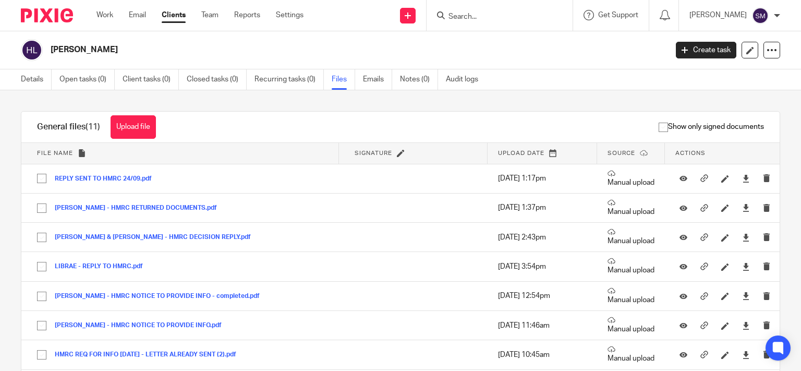
click at [491, 16] on input "Search" at bounding box center [494, 17] width 94 height 9
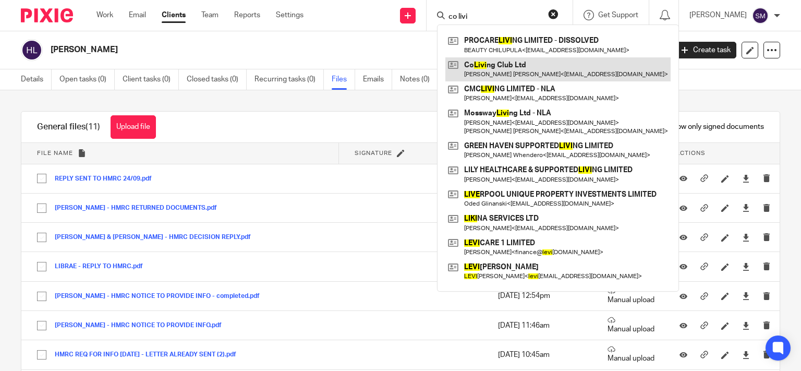
type input "co livi"
click at [528, 73] on link at bounding box center [557, 69] width 225 height 24
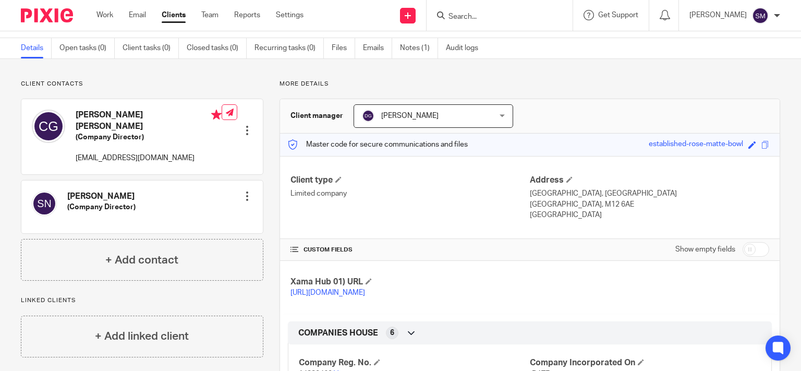
scroll to position [50, 0]
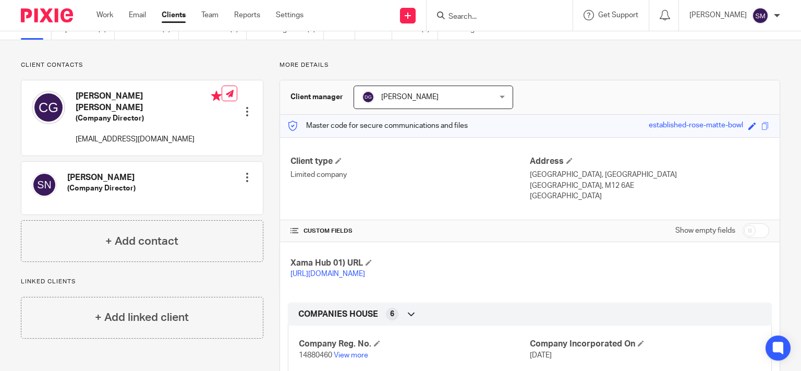
click at [749, 229] on input "checkbox" at bounding box center [755, 230] width 27 height 15
checkbox input "true"
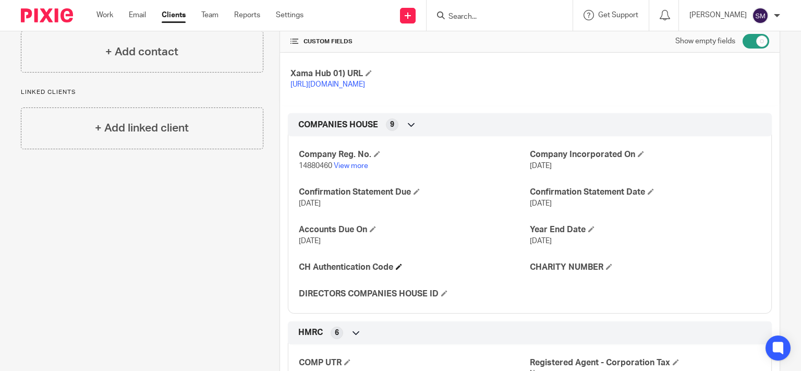
scroll to position [250, 0]
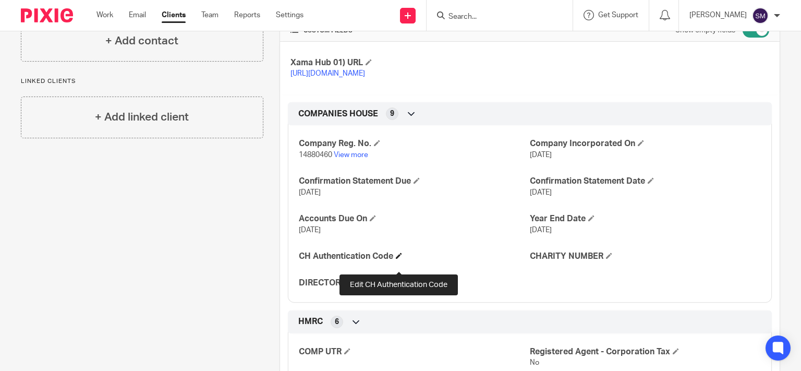
click at [399, 258] on span at bounding box center [399, 255] width 6 height 6
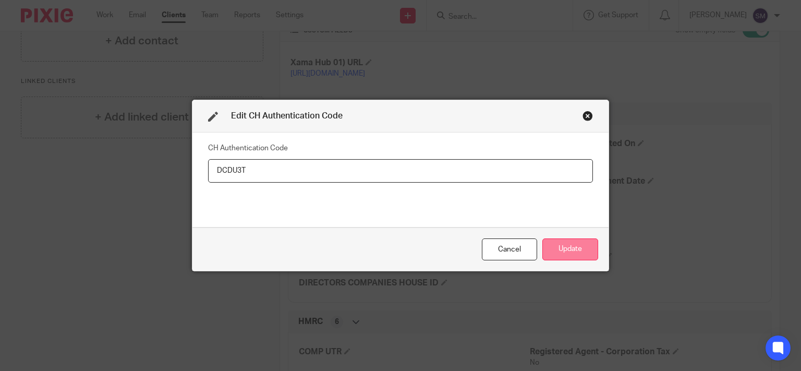
type input "DCDU3T"
click at [574, 244] on button "Update" at bounding box center [570, 249] width 56 height 22
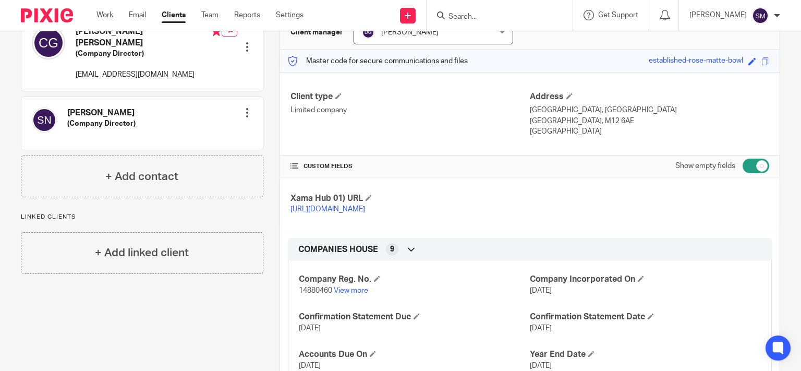
scroll to position [200, 0]
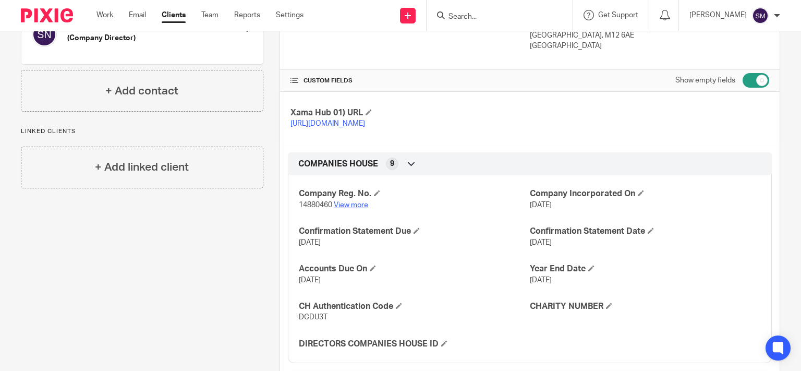
click at [351, 208] on link "View more" at bounding box center [351, 204] width 34 height 7
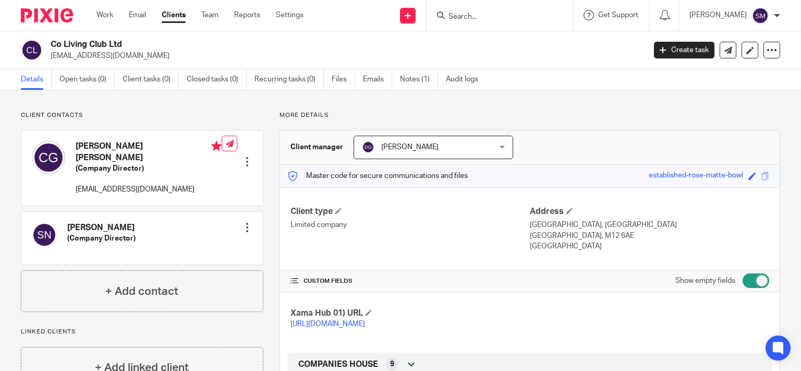
click at [243, 156] on div at bounding box center [247, 161] width 10 height 10
click at [183, 171] on link "Edit contact" at bounding box center [197, 169] width 100 height 15
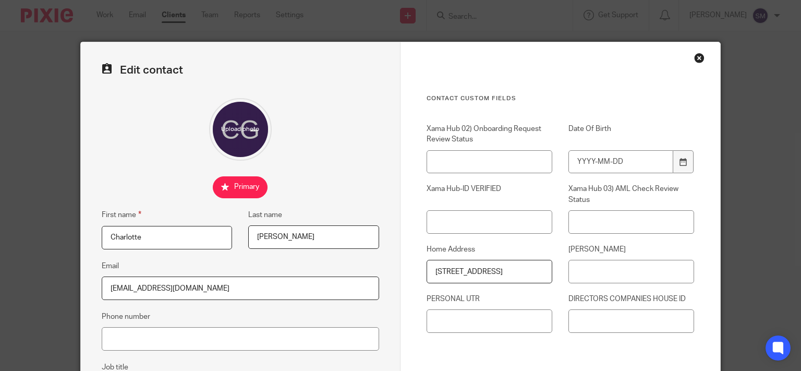
scroll to position [0, 18]
click at [468, 269] on input "4 Outwood Road Radcliffe Manchester" at bounding box center [489, 271] width 126 height 23
click at [500, 272] on input "4 Outwood Road, Radcliffe Manchester" at bounding box center [489, 271] width 126 height 23
type input "4 Outwood Road, Radcliffe, Manchester, M26 1AQ"
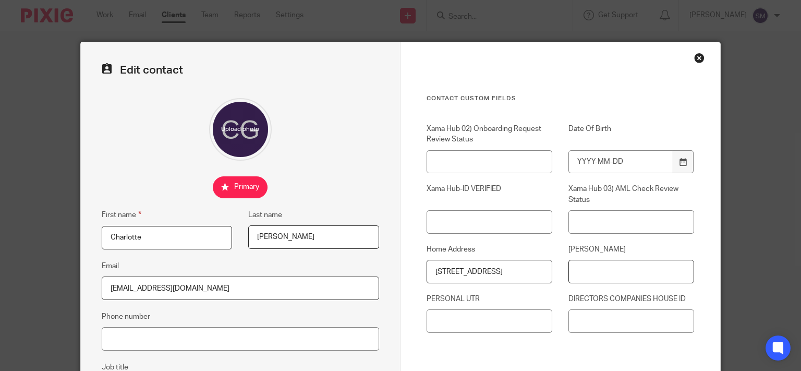
click at [616, 272] on input "NINO" at bounding box center [631, 271] width 126 height 23
paste input "PA491389B"
type input "PA491389B"
click at [606, 321] on input "DIRECTORS COMPANIES HOUSE ID" at bounding box center [631, 320] width 126 height 23
click at [487, 322] on input "PERSONAL UTR" at bounding box center [489, 320] width 126 height 23
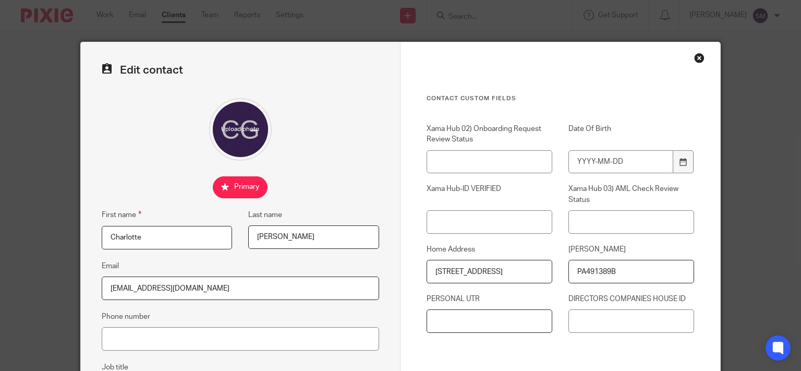
paste input "2329833649"
type input "2329833649"
click at [624, 160] on input "Date Of Birth" at bounding box center [620, 161] width 105 height 23
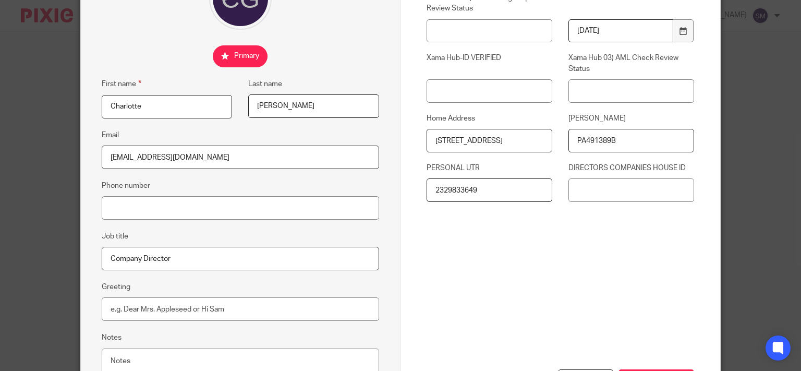
scroll to position [150, 0]
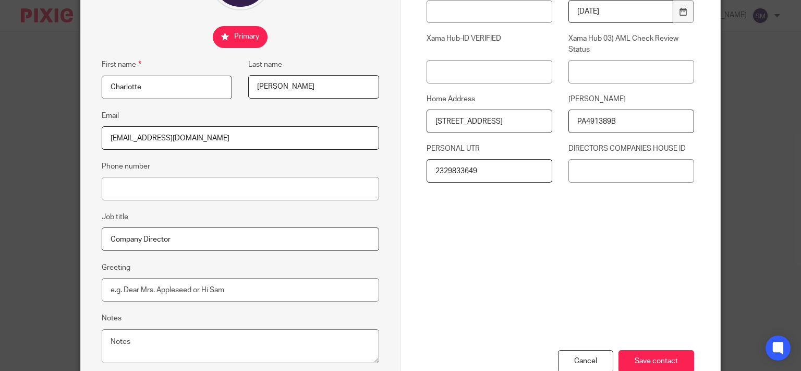
type input "1995-09-25"
click at [621, 175] on input "DIRECTORS COMPANIES HOUSE ID" at bounding box center [631, 170] width 126 height 23
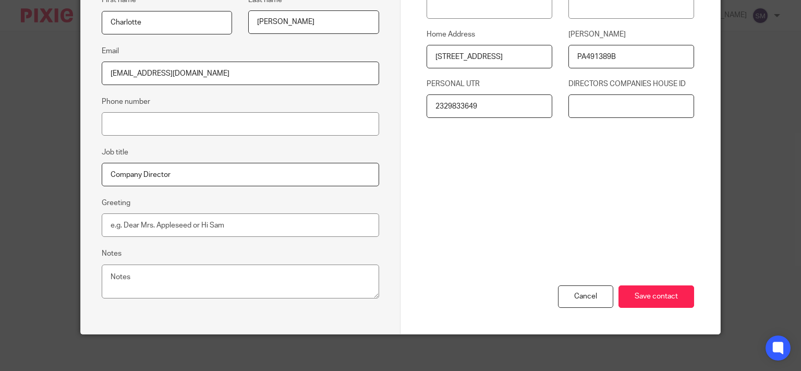
scroll to position [217, 0]
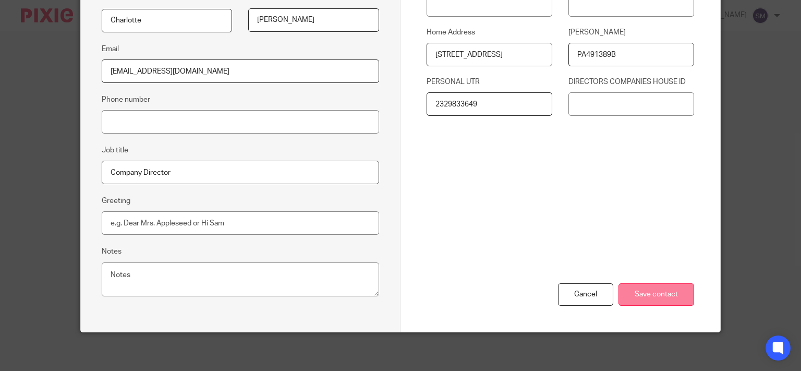
click at [642, 285] on input "Save contact" at bounding box center [656, 294] width 76 height 22
click at [654, 293] on input "Save contact" at bounding box center [656, 294] width 76 height 22
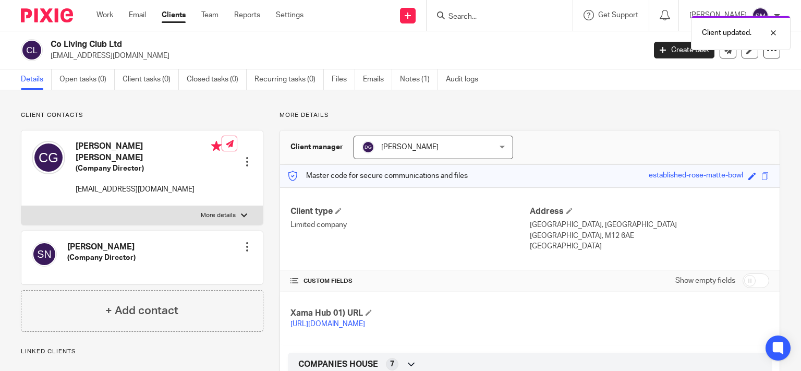
click at [242, 241] on div at bounding box center [247, 246] width 10 height 10
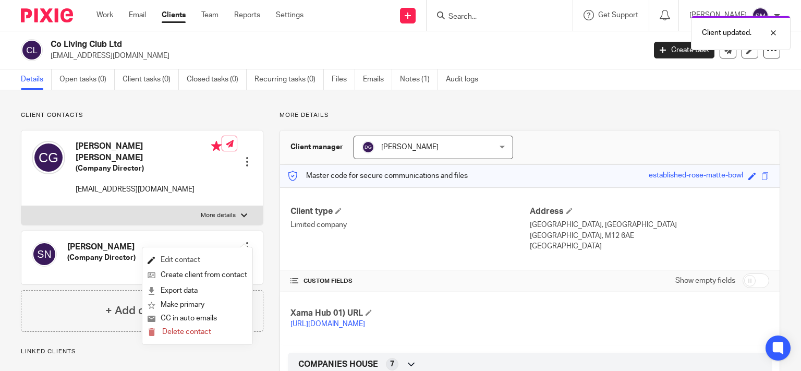
click at [190, 257] on link "Edit contact" at bounding box center [197, 259] width 100 height 15
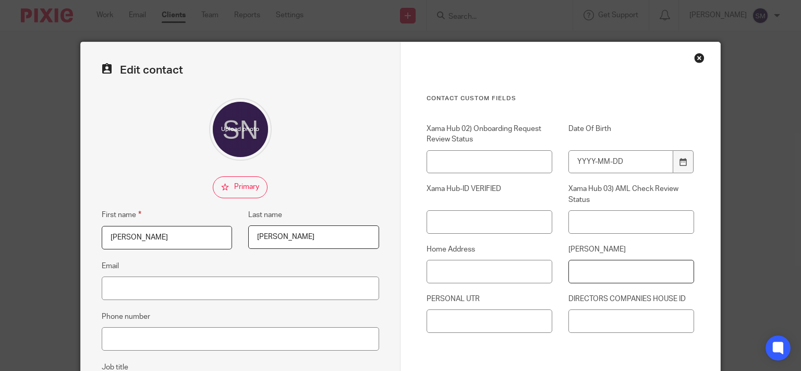
click at [606, 270] on input "[PERSON_NAME]" at bounding box center [631, 271] width 126 height 23
paste input "JW561150C"
type input "JW561150C"
click at [513, 318] on input "PERSONAL UTR" at bounding box center [489, 320] width 126 height 23
paste input "3920878353"
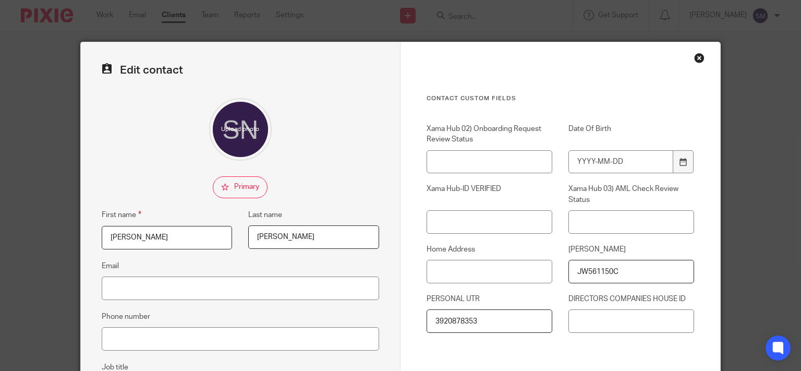
type input "3920878353"
click at [437, 275] on input "Home Address" at bounding box center [489, 271] width 126 height 23
paste input "[STREET_ADDRESS]"
click at [540, 270] on input "[STREET_ADDRESS]" at bounding box center [489, 271] width 126 height 23
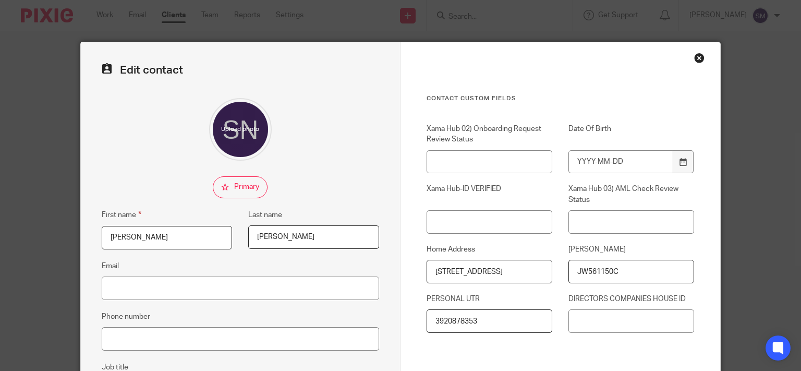
type input "[STREET_ADDRESS]"
click at [609, 166] on input "Date Of Birth" at bounding box center [620, 161] width 105 height 23
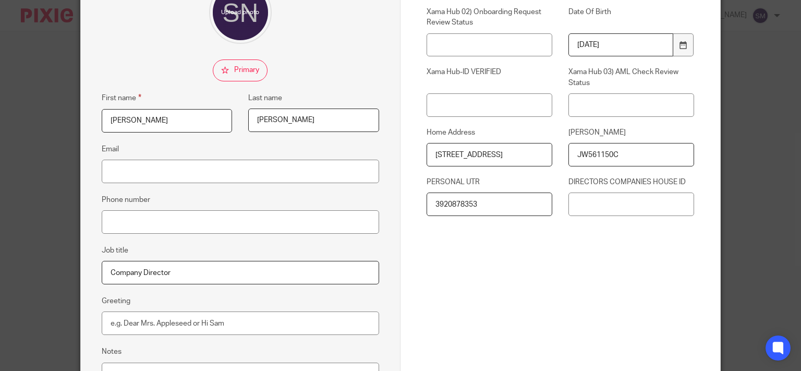
scroll to position [200, 0]
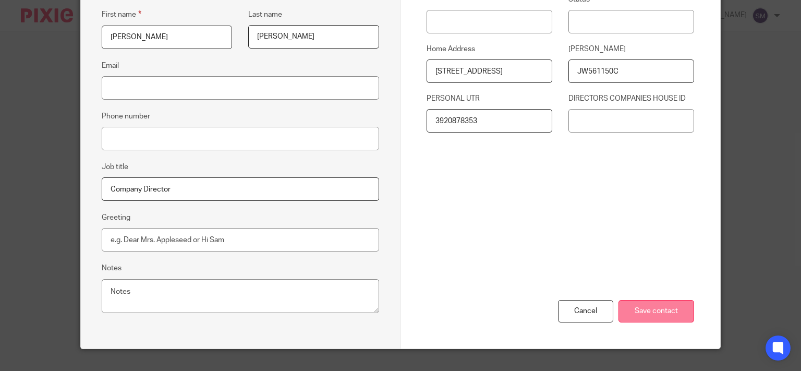
type input "[DATE]"
click at [653, 305] on input "Save contact" at bounding box center [656, 311] width 76 height 22
click at [657, 304] on input "Save contact" at bounding box center [656, 311] width 76 height 22
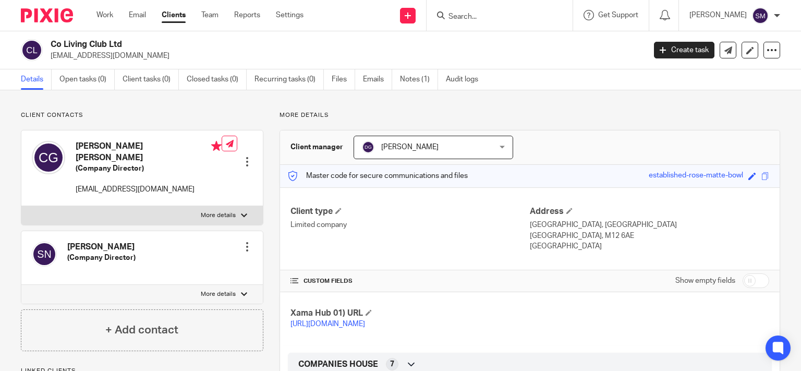
click at [217, 290] on p "More details" at bounding box center [218, 294] width 35 height 8
click at [21, 285] on input "More details" at bounding box center [21, 284] width 1 height 1
checkbox input "true"
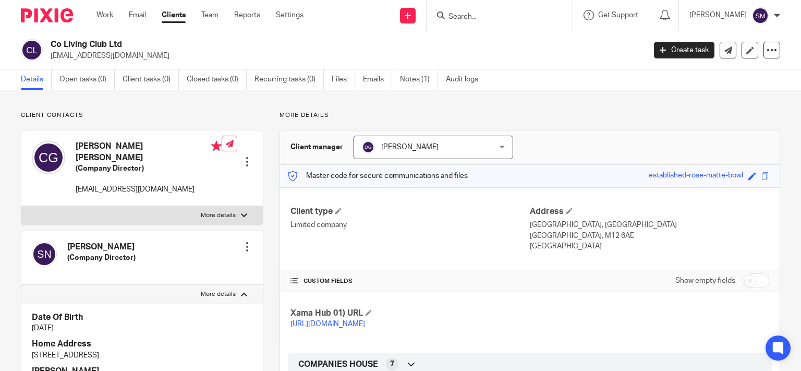
scroll to position [150, 0]
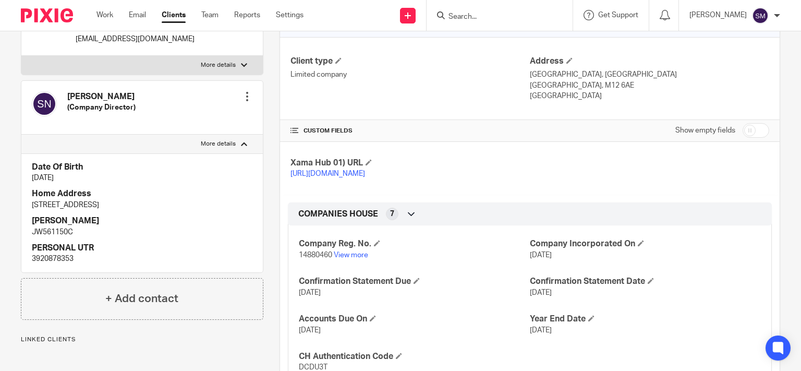
click at [55, 253] on p "3920878353" at bounding box center [142, 258] width 220 height 10
copy p "3920878353"
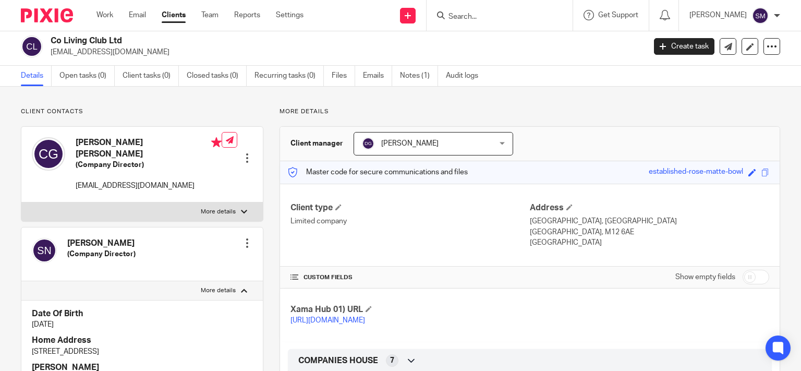
scroll to position [0, 0]
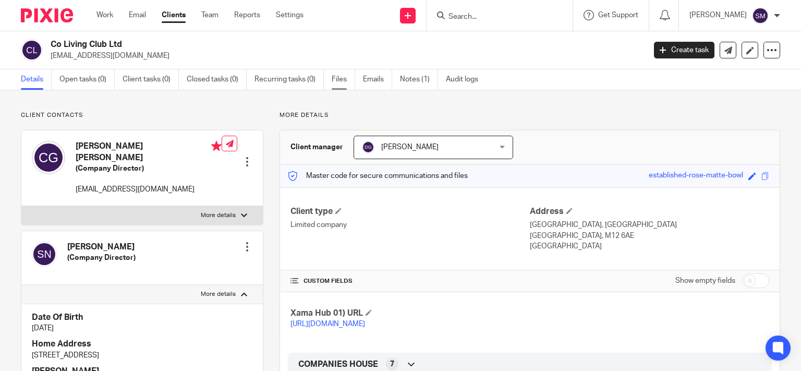
click at [337, 80] on link "Files" at bounding box center [342, 79] width 23 height 20
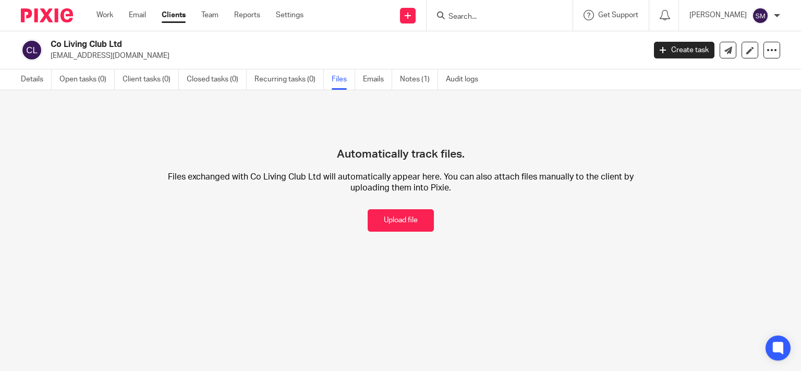
click at [378, 218] on button "Upload file" at bounding box center [400, 220] width 66 height 22
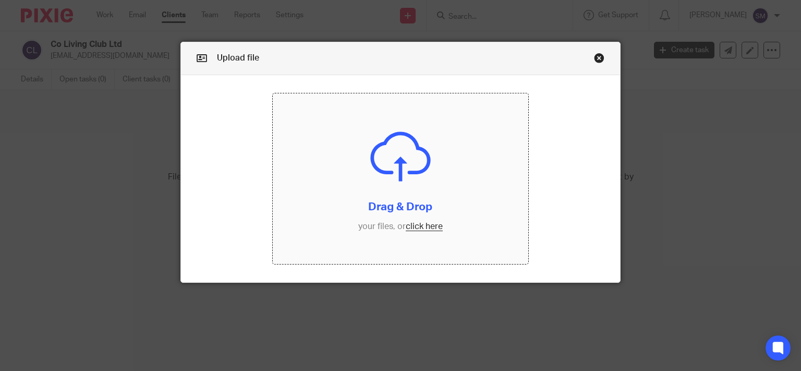
click at [387, 212] on input "file" at bounding box center [400, 178] width 255 height 170
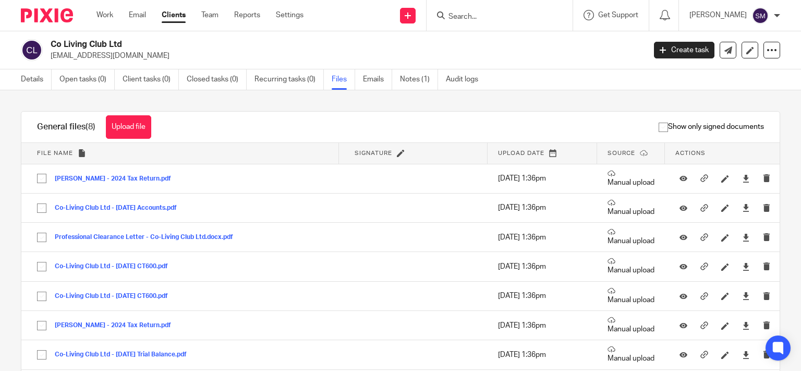
click at [487, 21] on input "Search" at bounding box center [494, 17] width 94 height 9
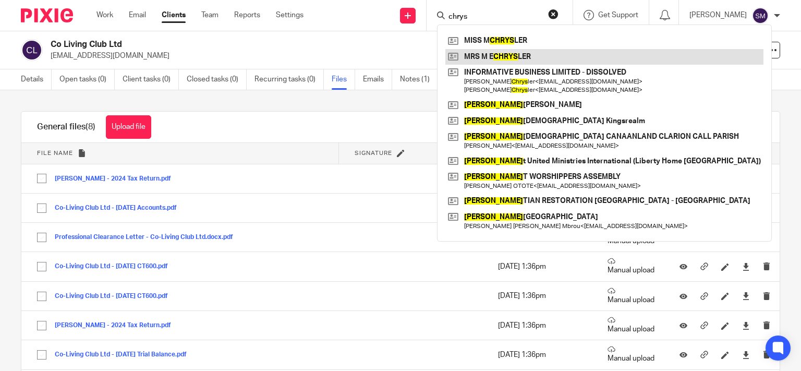
type input "chrys"
click at [504, 60] on link at bounding box center [604, 57] width 318 height 16
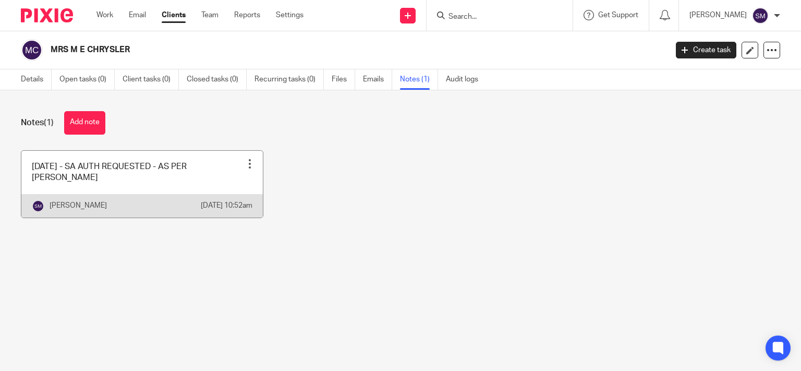
click at [180, 193] on link at bounding box center [141, 184] width 241 height 67
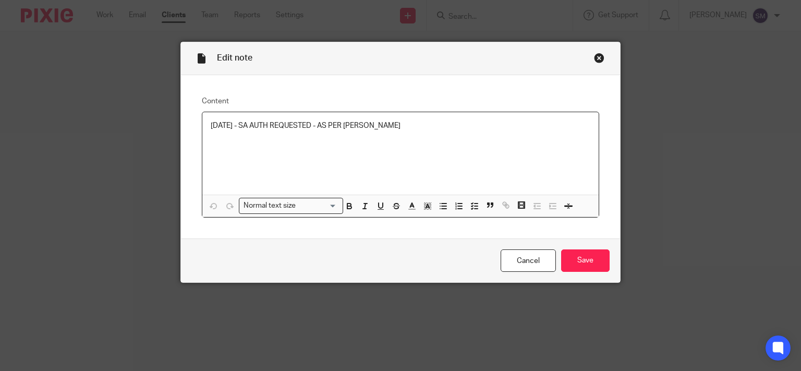
click at [441, 121] on p "[DATE] - SA AUTH REQUESTED - AS PER [PERSON_NAME]" at bounding box center [401, 125] width 380 height 10
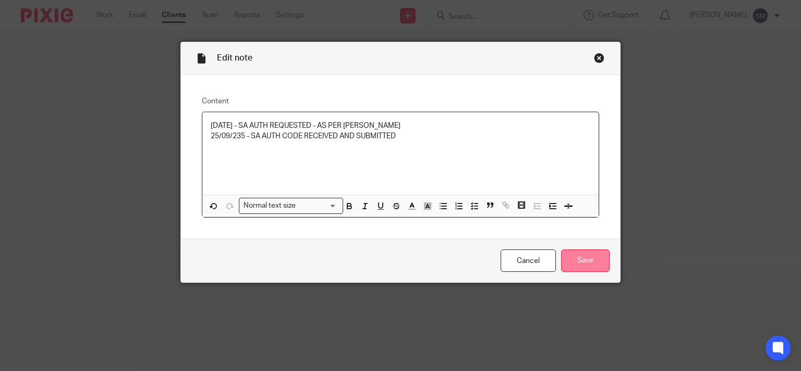
click at [599, 272] on div "Cancel Save" at bounding box center [400, 260] width 439 height 44
click at [590, 264] on input "Save" at bounding box center [585, 260] width 48 height 22
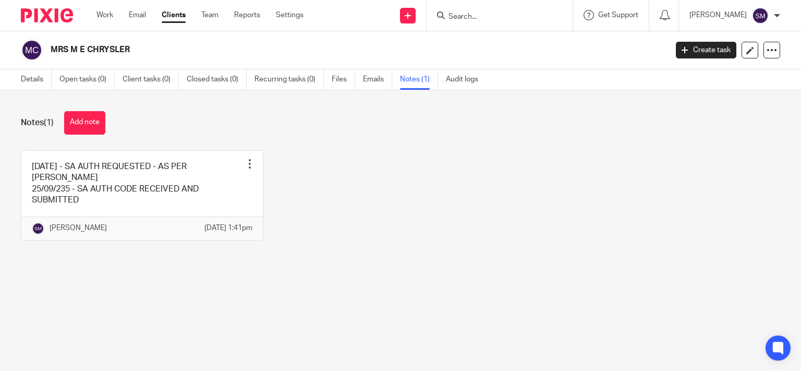
click at [468, 15] on input "Search" at bounding box center [494, 17] width 94 height 9
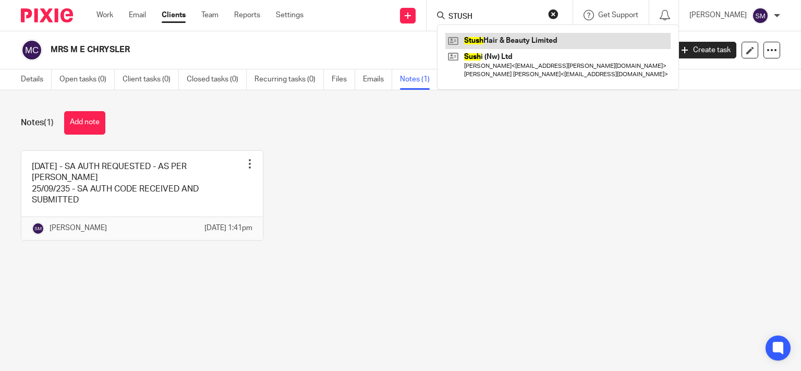
type input "STUSH"
click at [495, 39] on link at bounding box center [557, 41] width 225 height 16
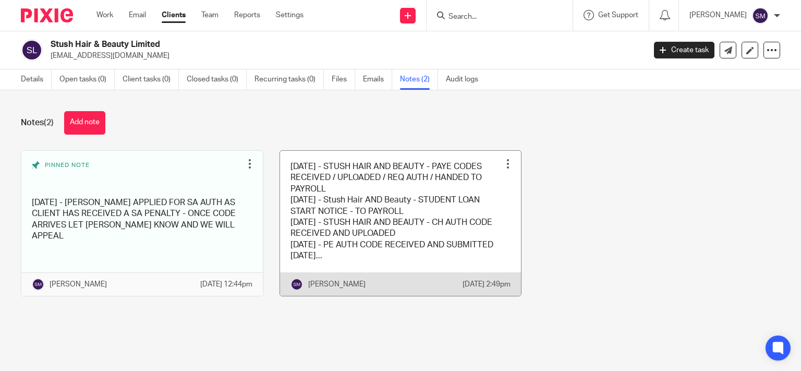
click at [364, 260] on link at bounding box center [400, 223] width 241 height 145
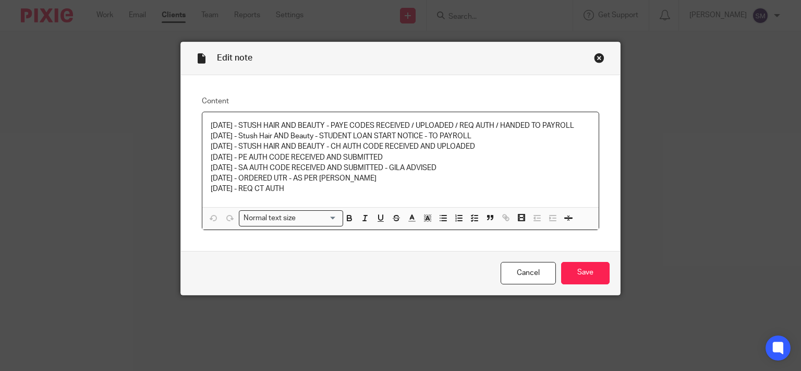
click at [329, 187] on p "[DATE] - REQ CT AUTH" at bounding box center [401, 188] width 380 height 10
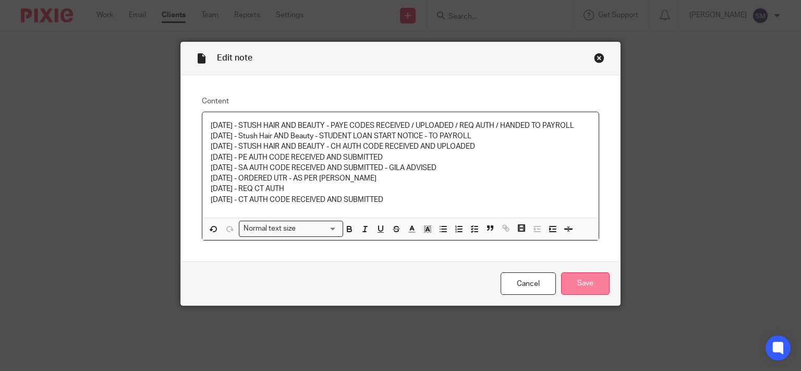
click at [576, 282] on input "Save" at bounding box center [585, 283] width 48 height 22
